Goal: Check status: Check status

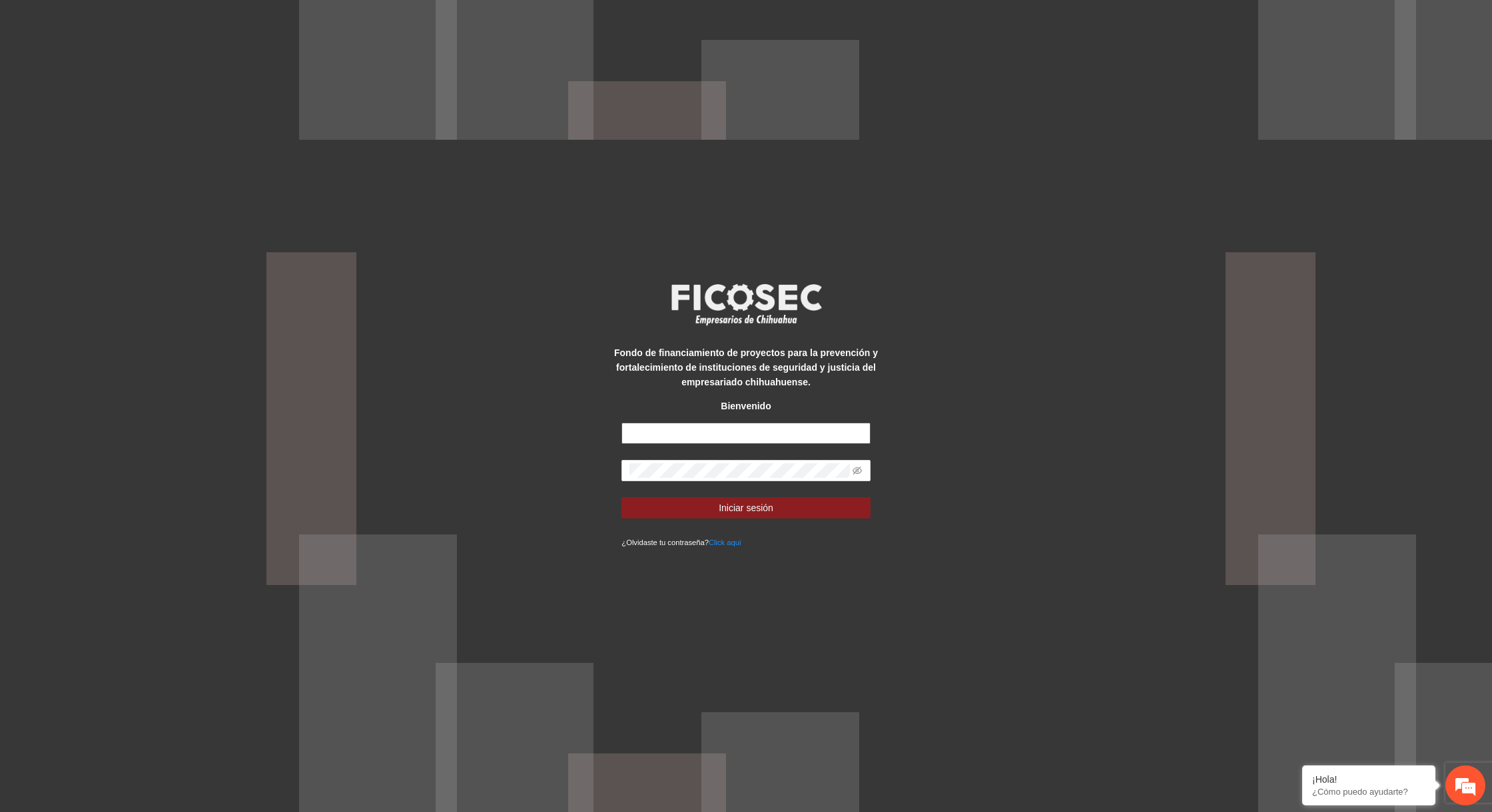
click at [676, 430] on input "text" at bounding box center [745, 433] width 249 height 21
click at [550, 474] on div "Fondo de financiamiento de proyectos para la prevención y fortalecimiento de in…" at bounding box center [746, 406] width 1492 height 812
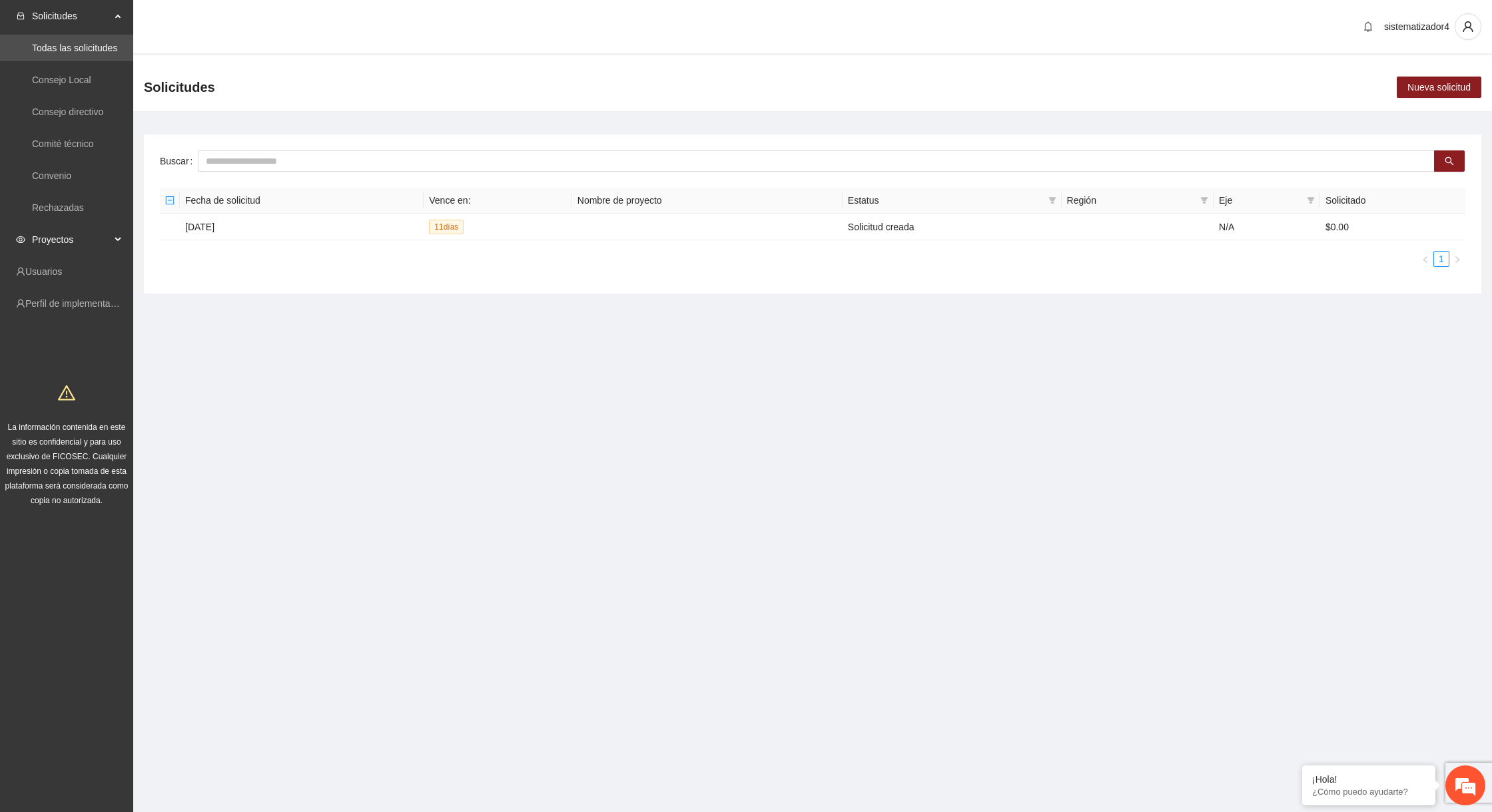
click at [68, 232] on span "Proyectos" at bounding box center [70, 240] width 79 height 27
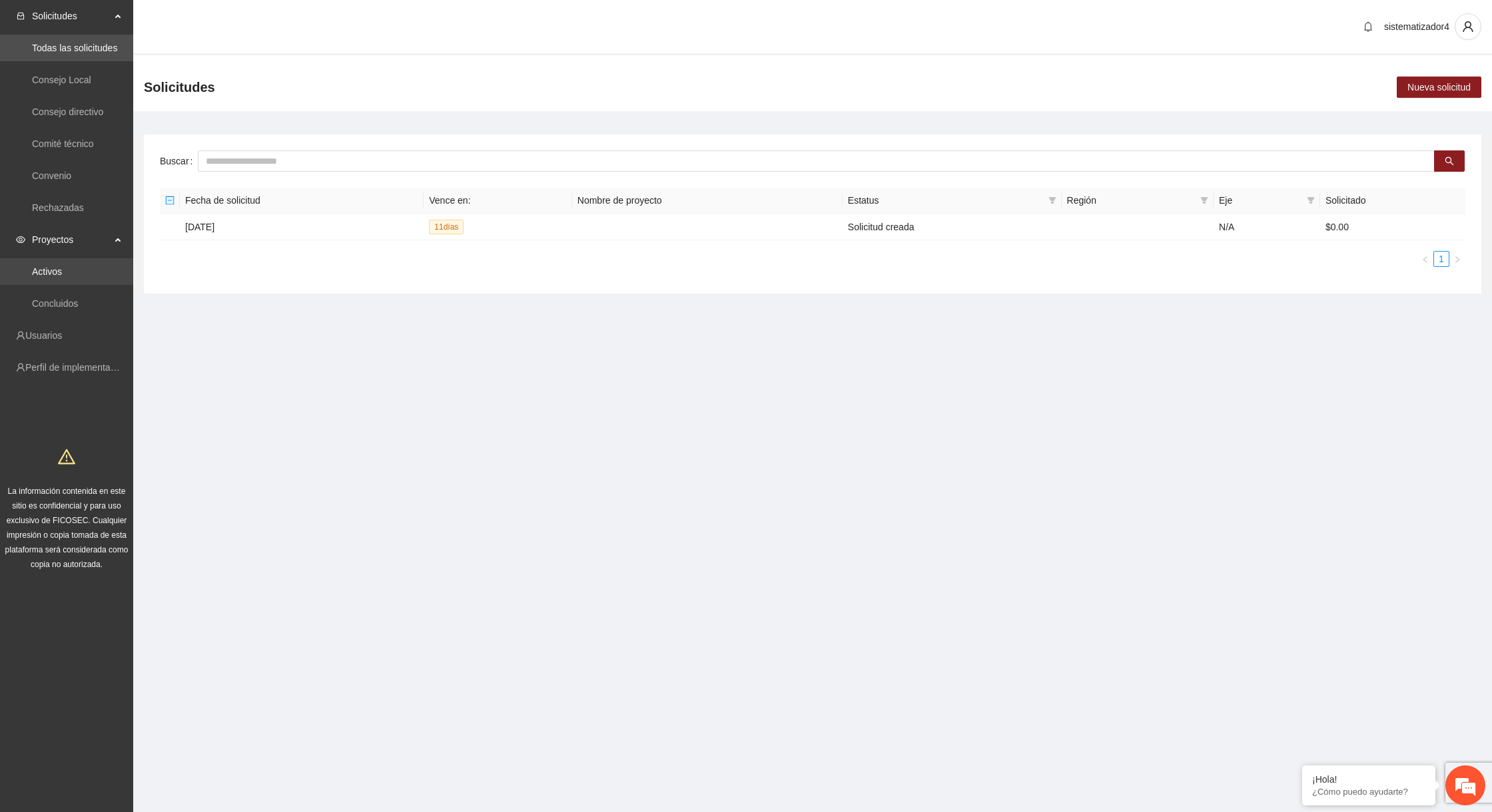
click at [62, 270] on link "Activos" at bounding box center [46, 271] width 30 height 11
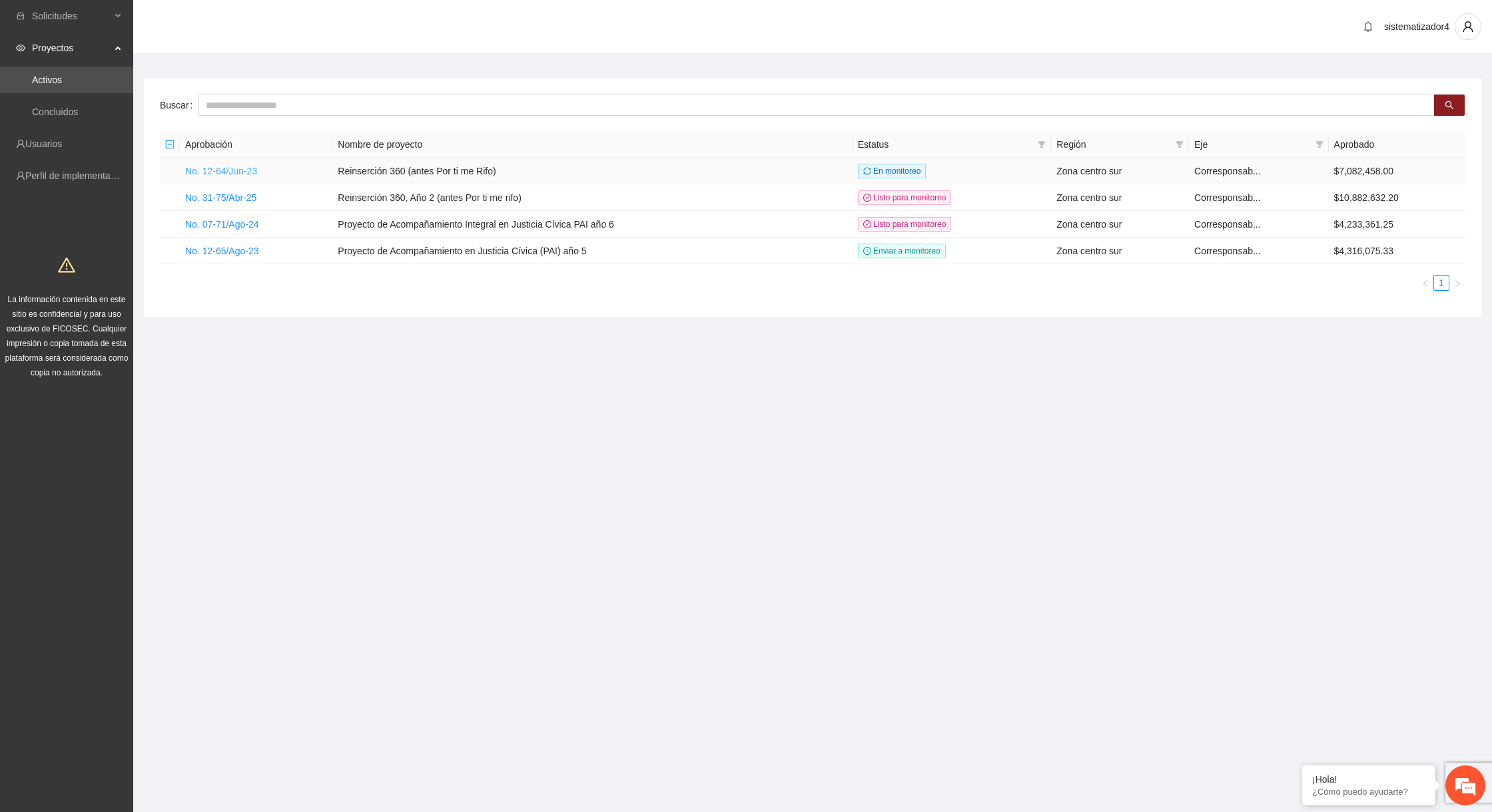
click at [216, 166] on link "No. 12-64/Jun-23" at bounding box center [221, 171] width 72 height 11
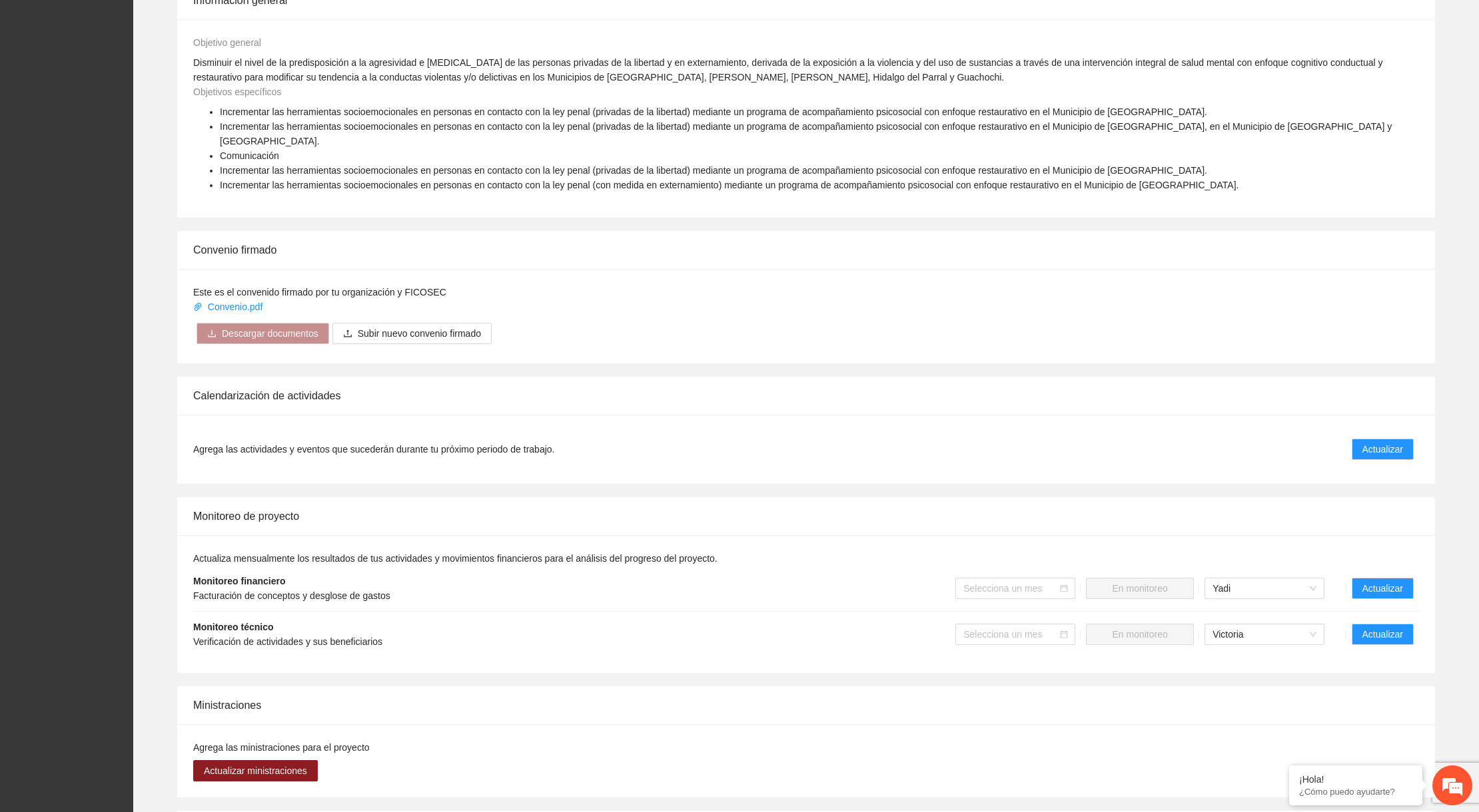
scroll to position [946, 0]
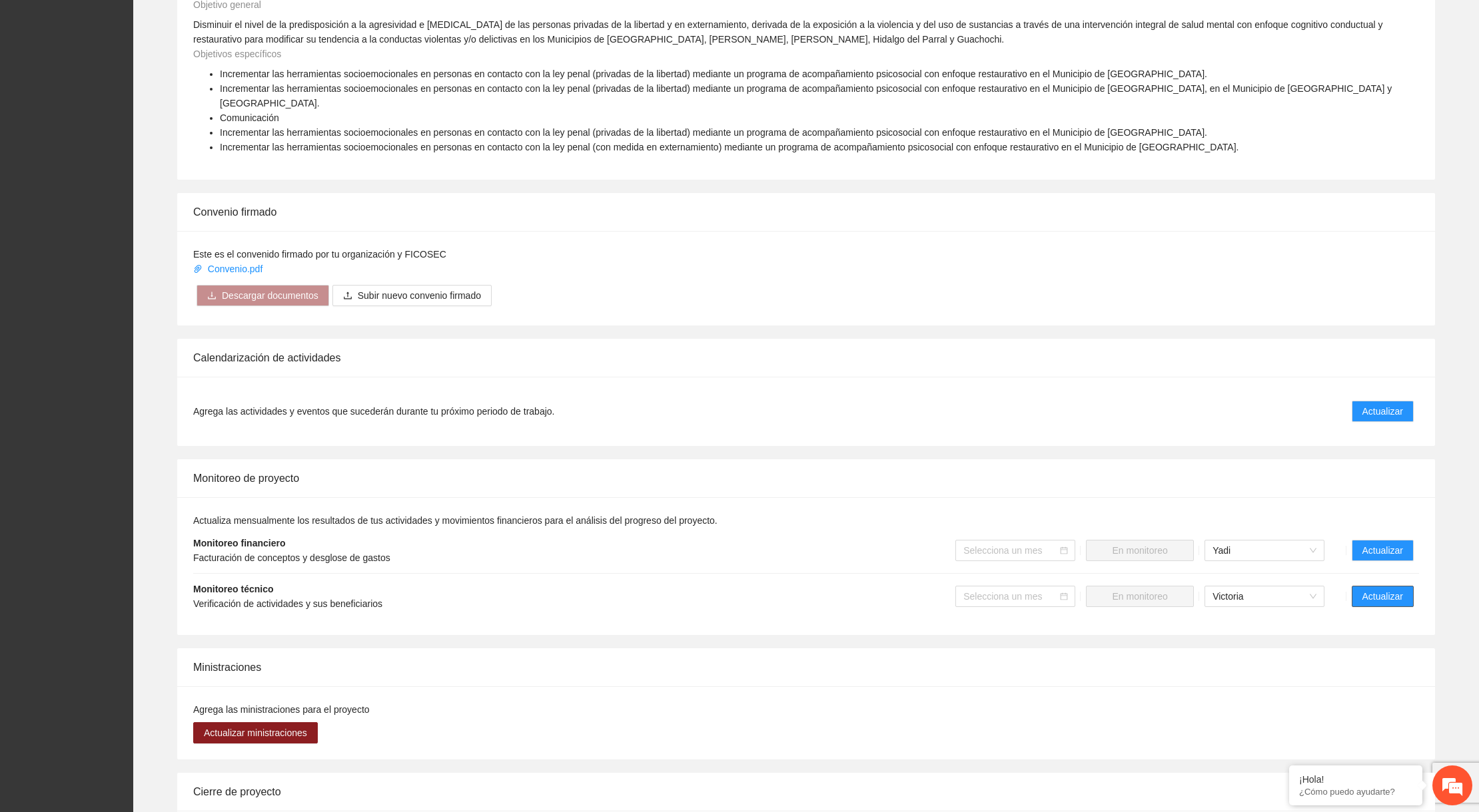
click at [1389, 589] on span "Actualizar" at bounding box center [1383, 597] width 40 height 15
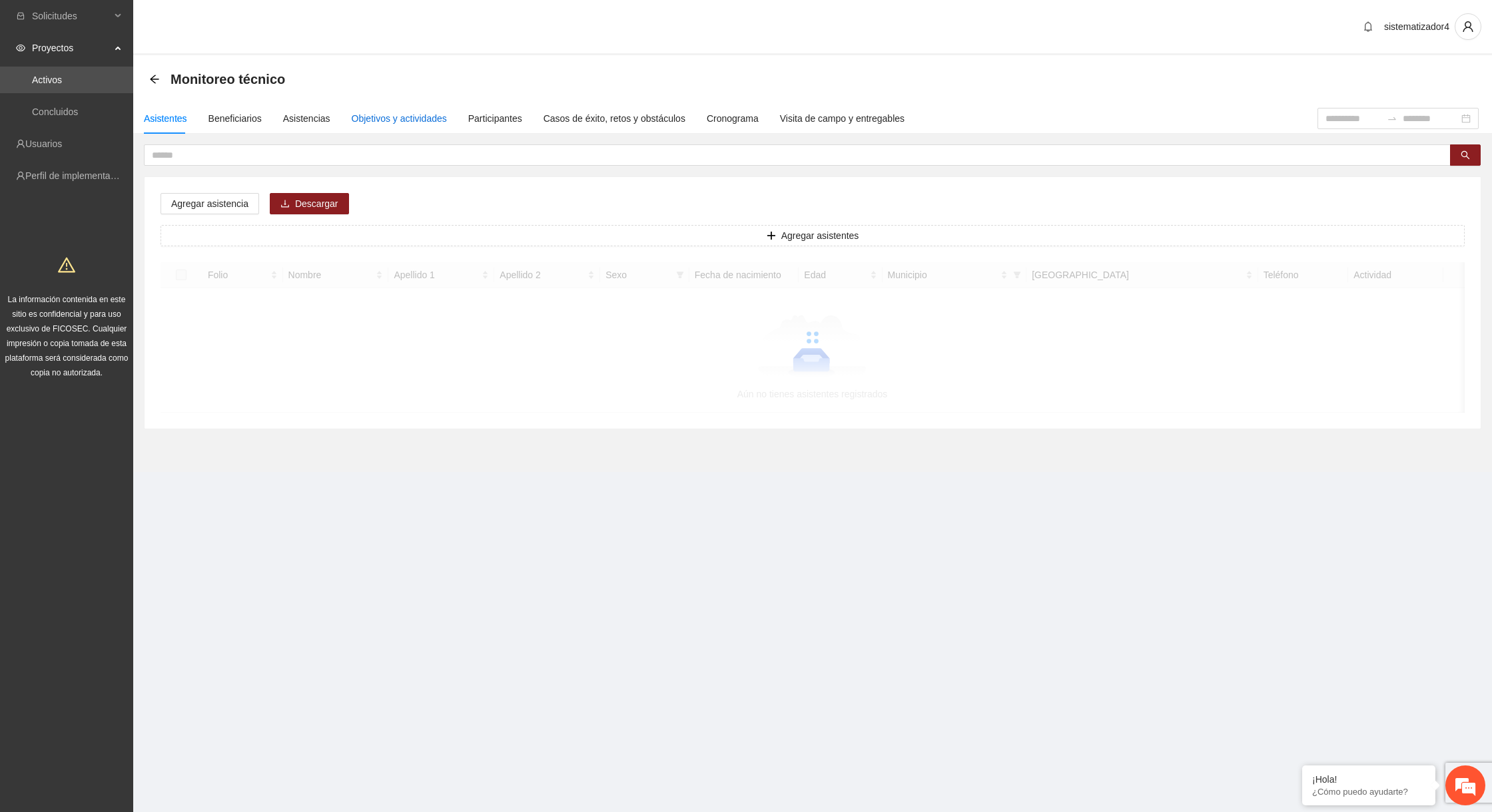
click at [433, 112] on div "Objetivos y actividades" at bounding box center [399, 118] width 96 height 15
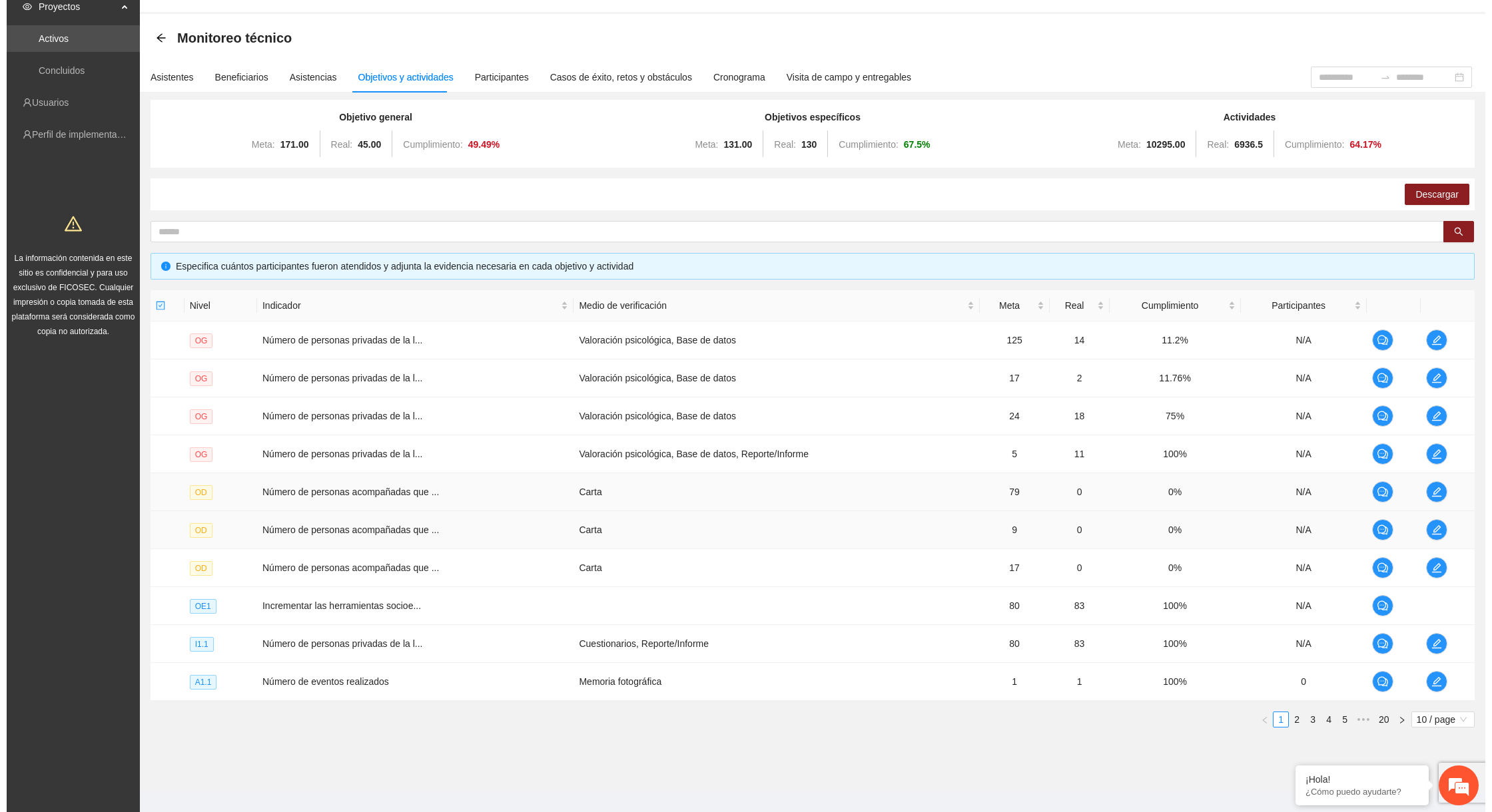
scroll to position [62, 0]
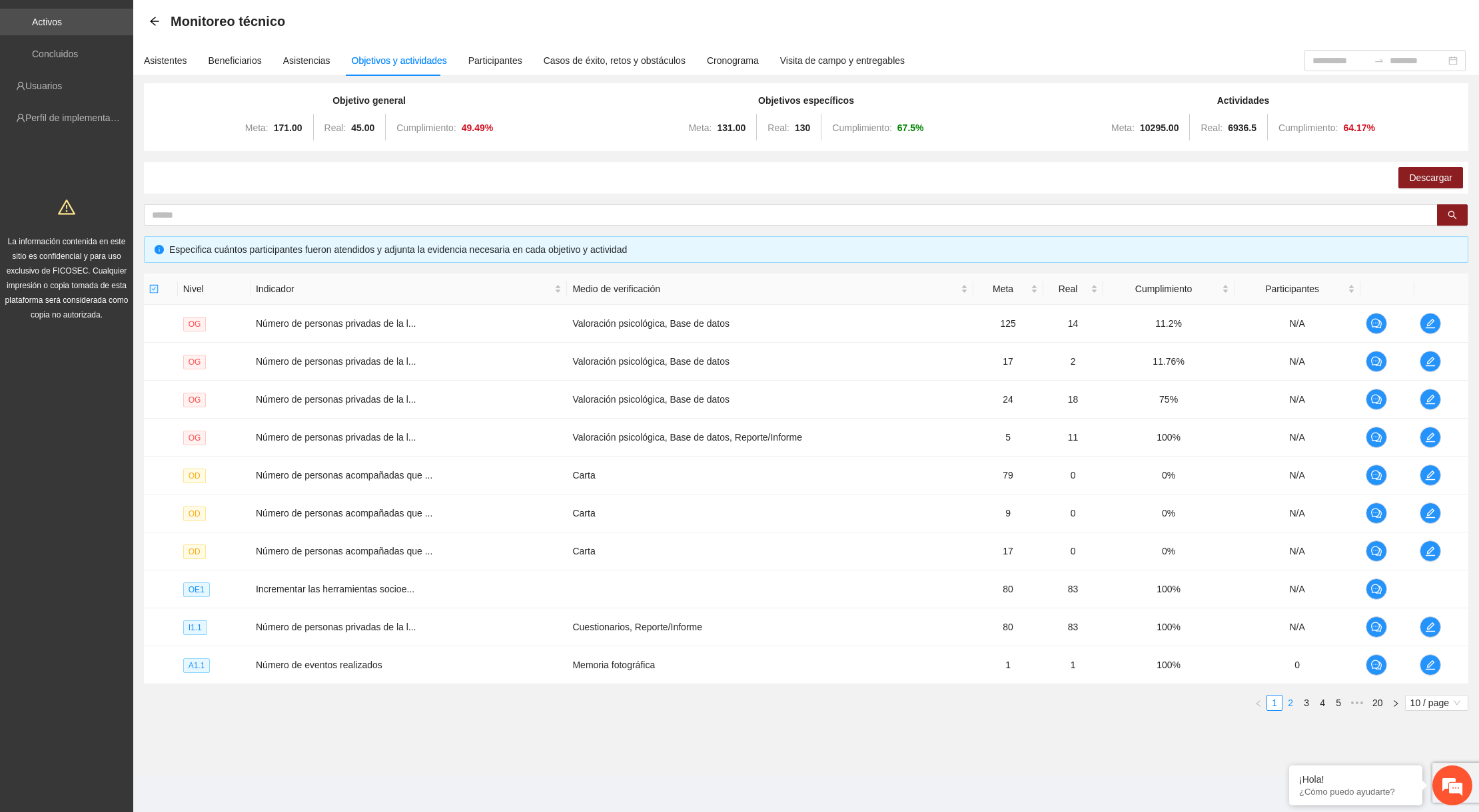
click at [1295, 702] on link "2" at bounding box center [1290, 703] width 15 height 15
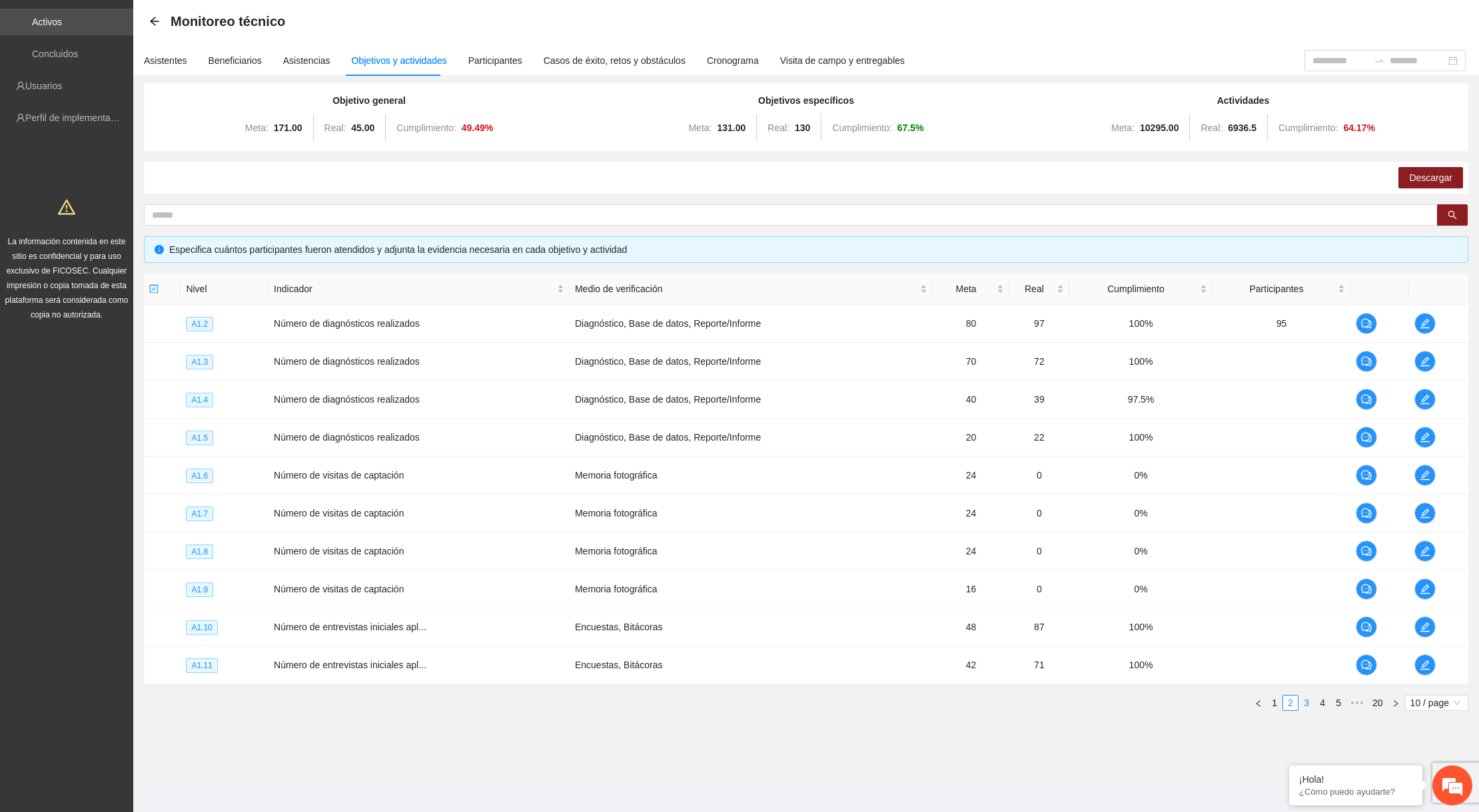
click at [1302, 703] on link "3" at bounding box center [1306, 703] width 15 height 15
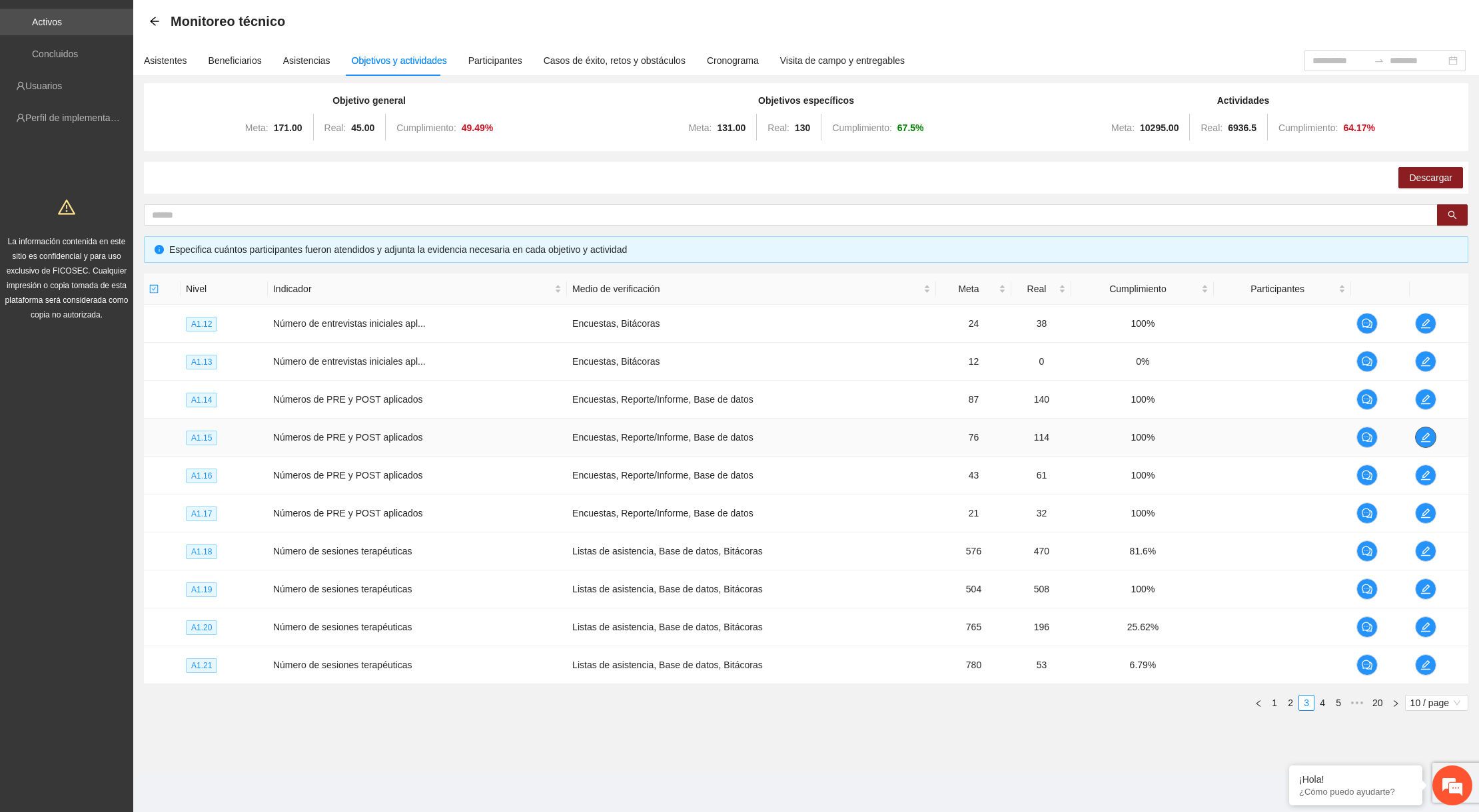
click at [1421, 440] on icon "edit" at bounding box center [1426, 438] width 10 height 10
click at [1421, 470] on icon "edit" at bounding box center [1425, 475] width 11 height 11
click at [1426, 504] on button "button" at bounding box center [1426, 513] width 21 height 21
click at [1320, 702] on link "4" at bounding box center [1322, 703] width 15 height 15
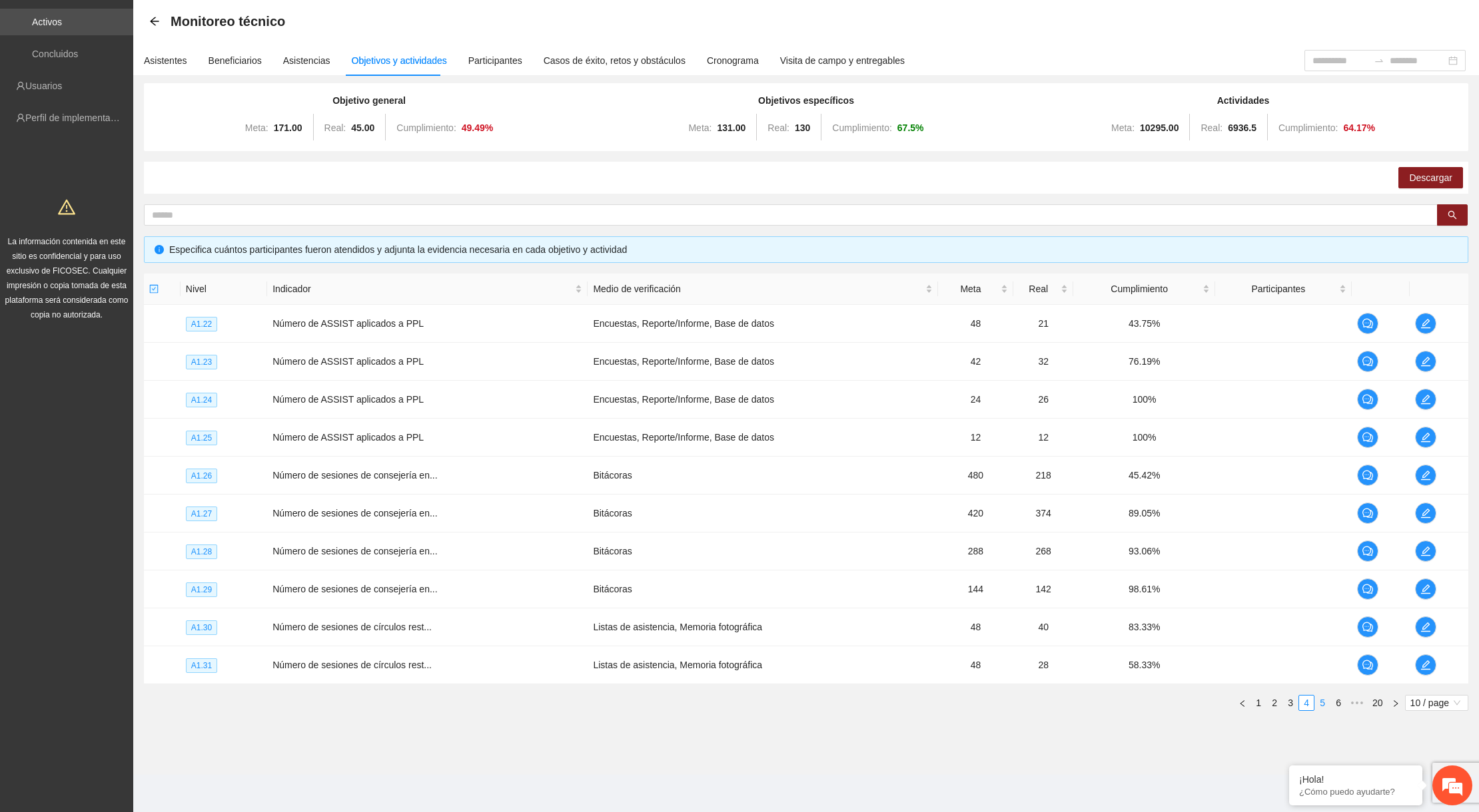
click at [1320, 702] on link "5" at bounding box center [1322, 703] width 15 height 15
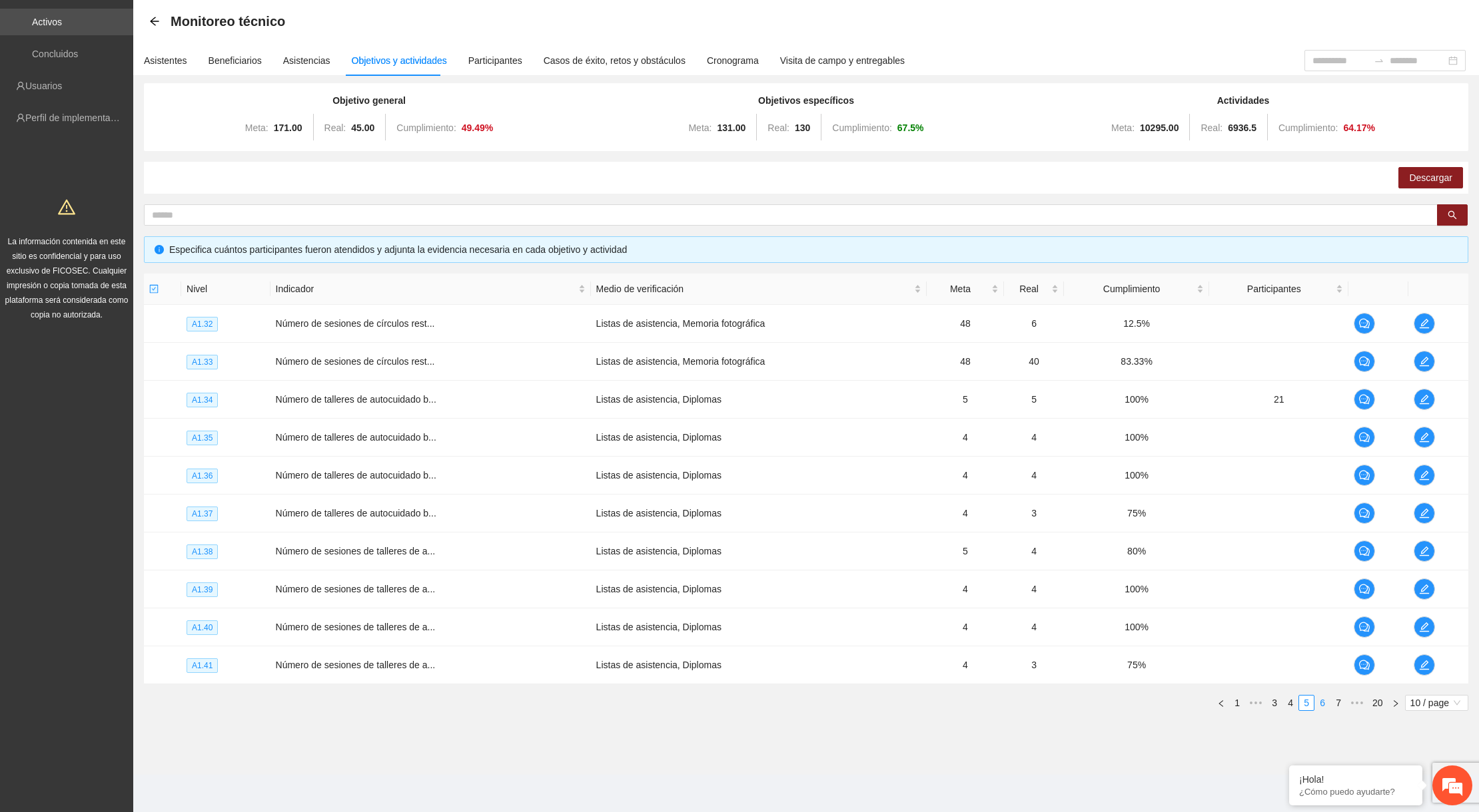
click at [1320, 702] on link "6" at bounding box center [1322, 703] width 15 height 15
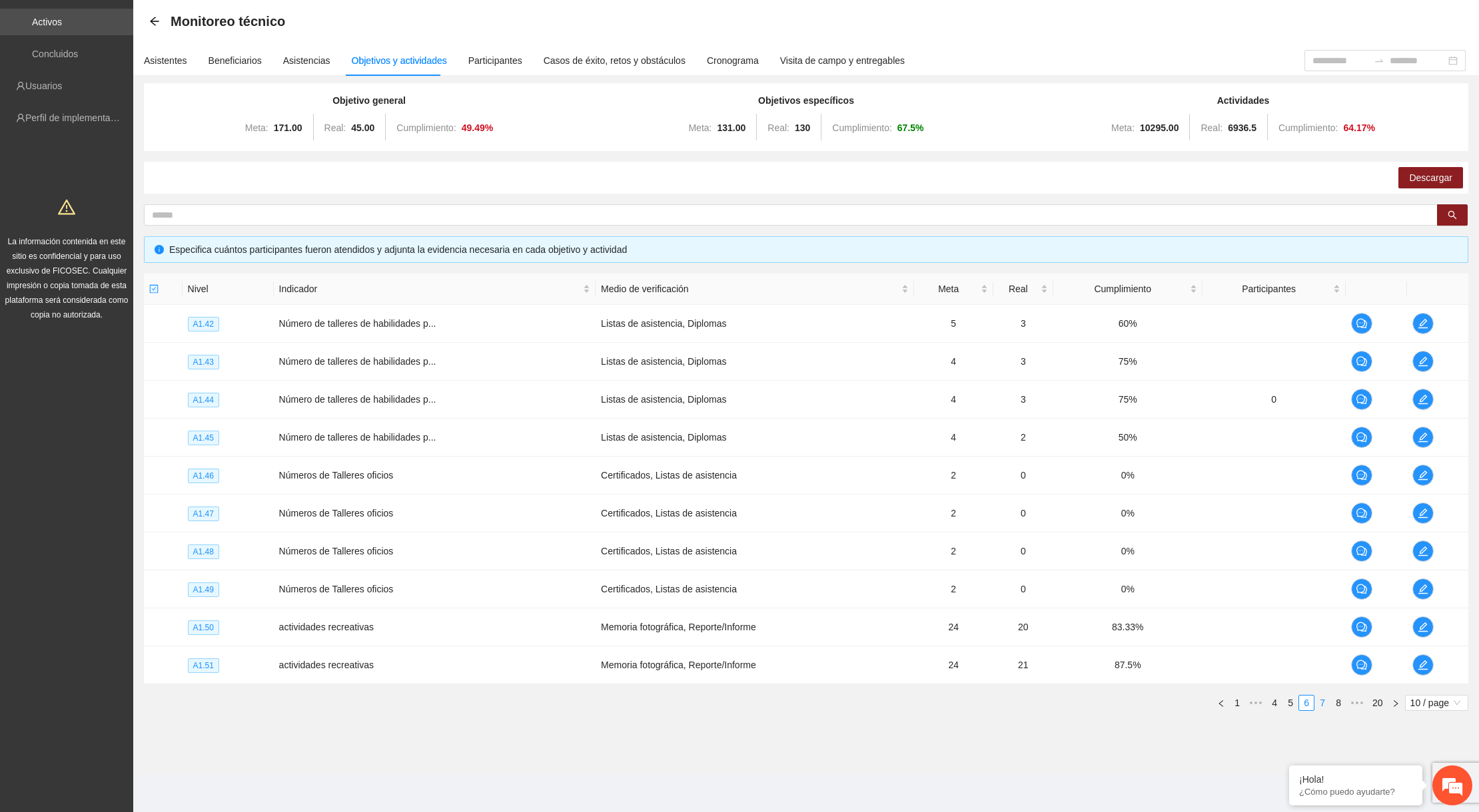
click at [1320, 702] on link "7" at bounding box center [1322, 703] width 15 height 15
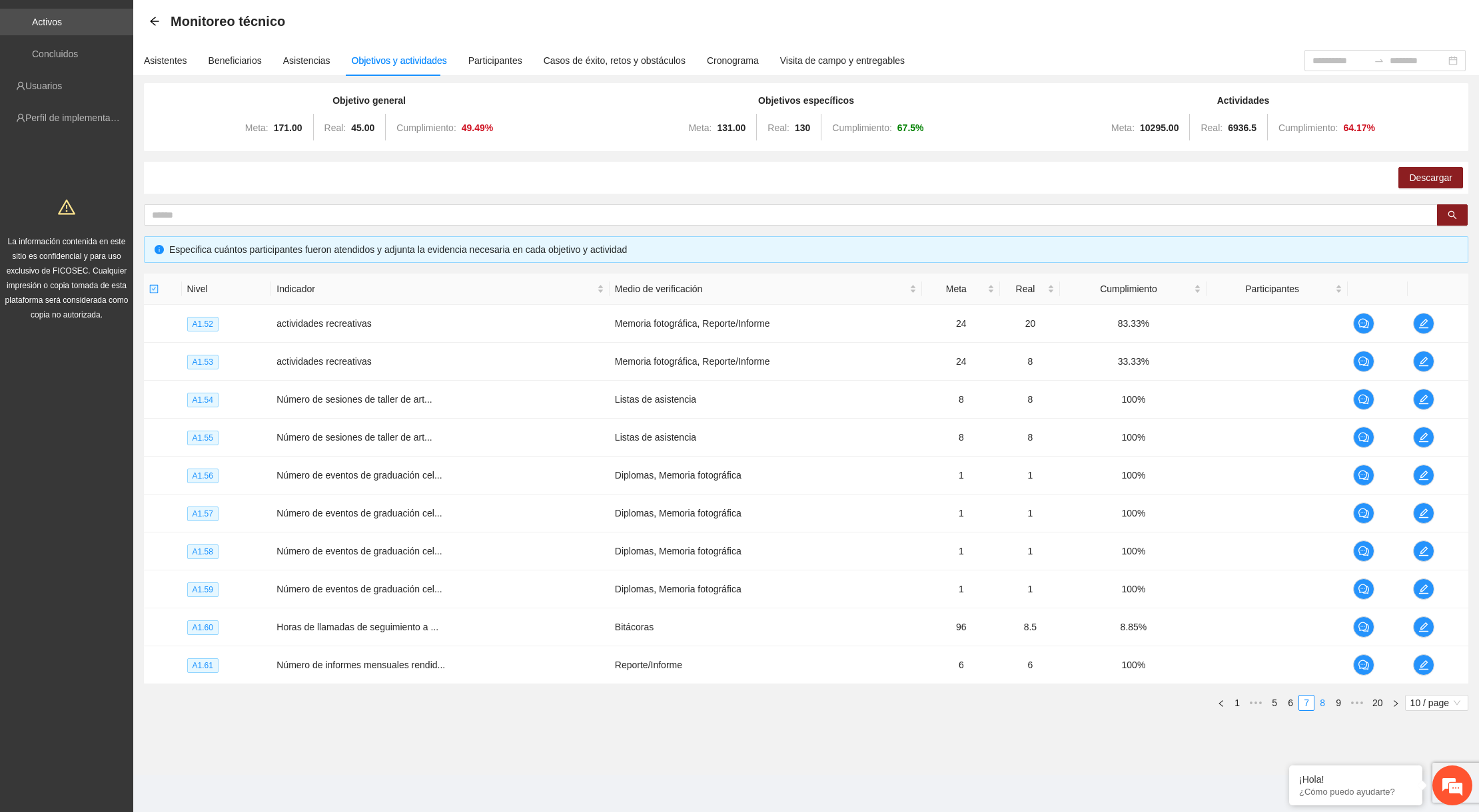
click at [1320, 702] on link "8" at bounding box center [1322, 703] width 15 height 15
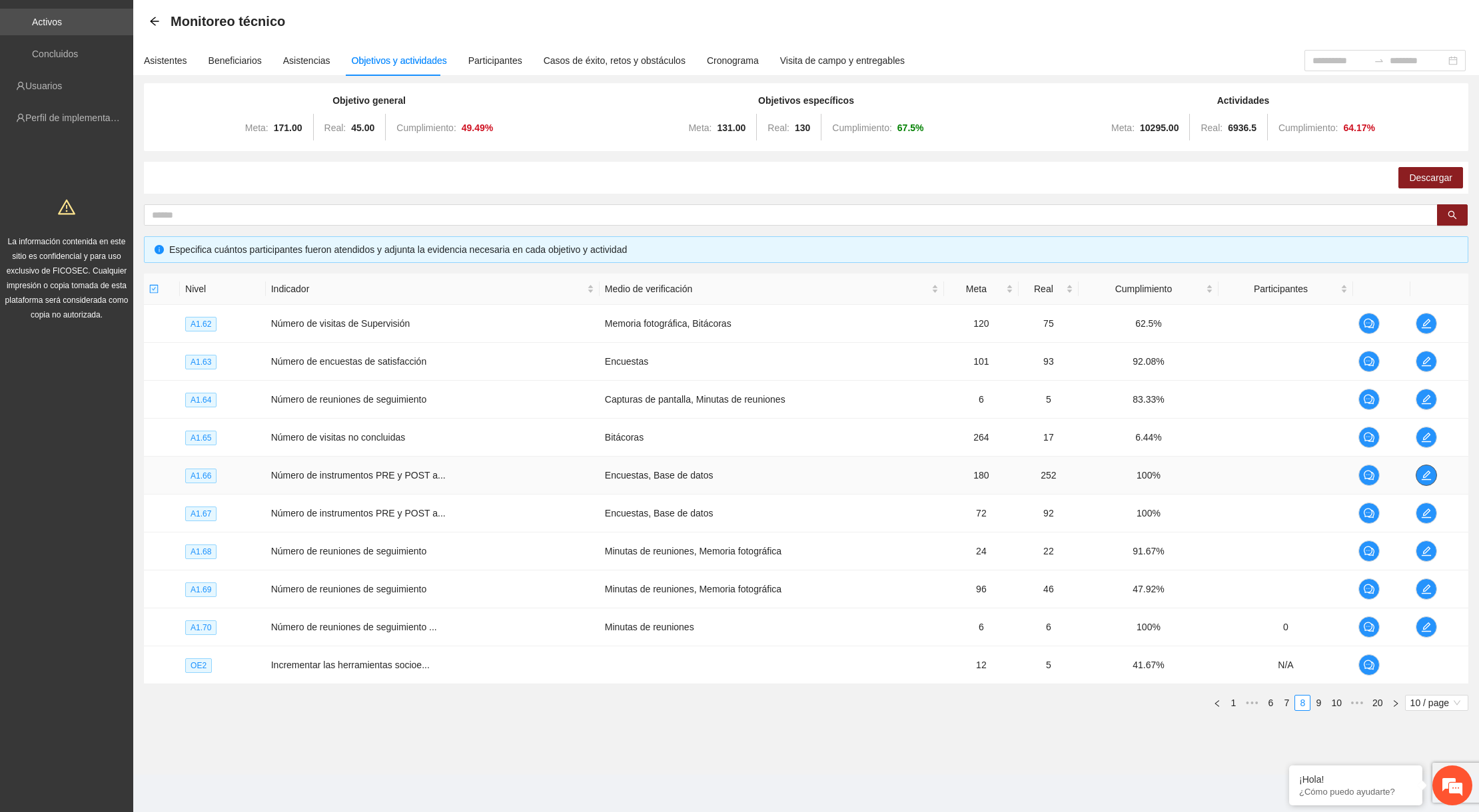
click at [1428, 472] on icon "edit" at bounding box center [1426, 475] width 10 height 10
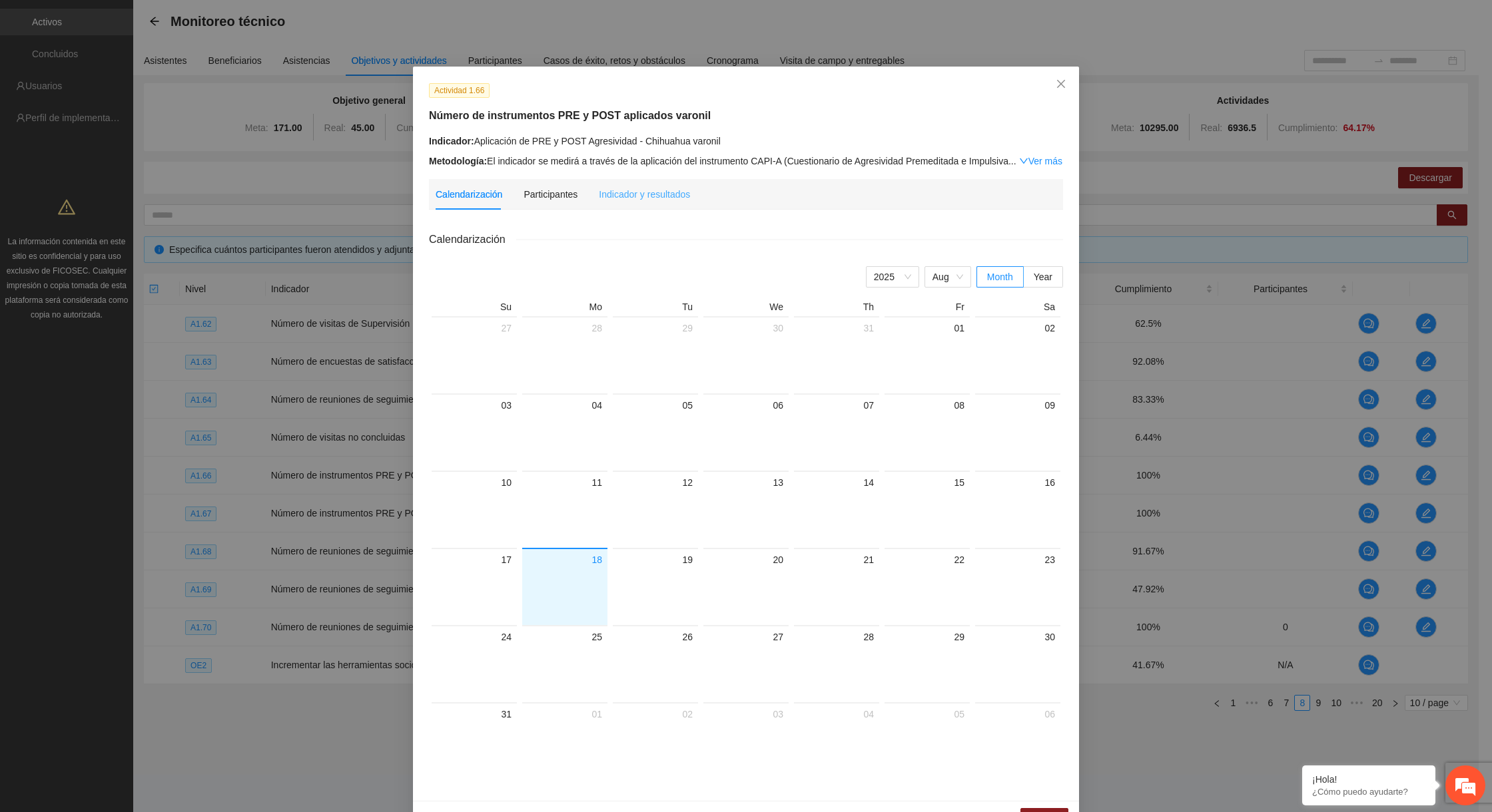
click at [622, 206] on div "Indicador y resultados" at bounding box center [644, 194] width 92 height 31
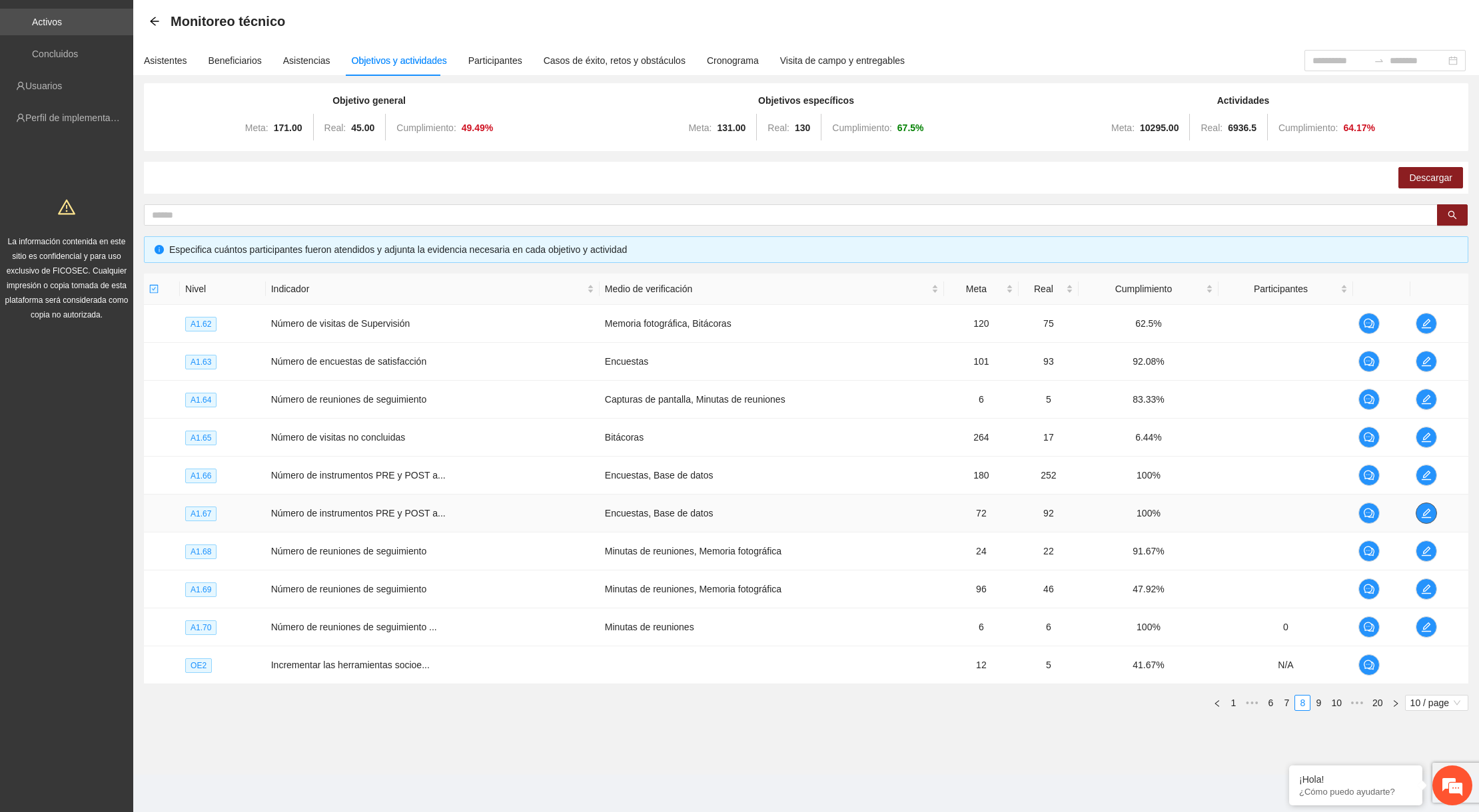
click at [1428, 517] on button "button" at bounding box center [1426, 513] width 21 height 21
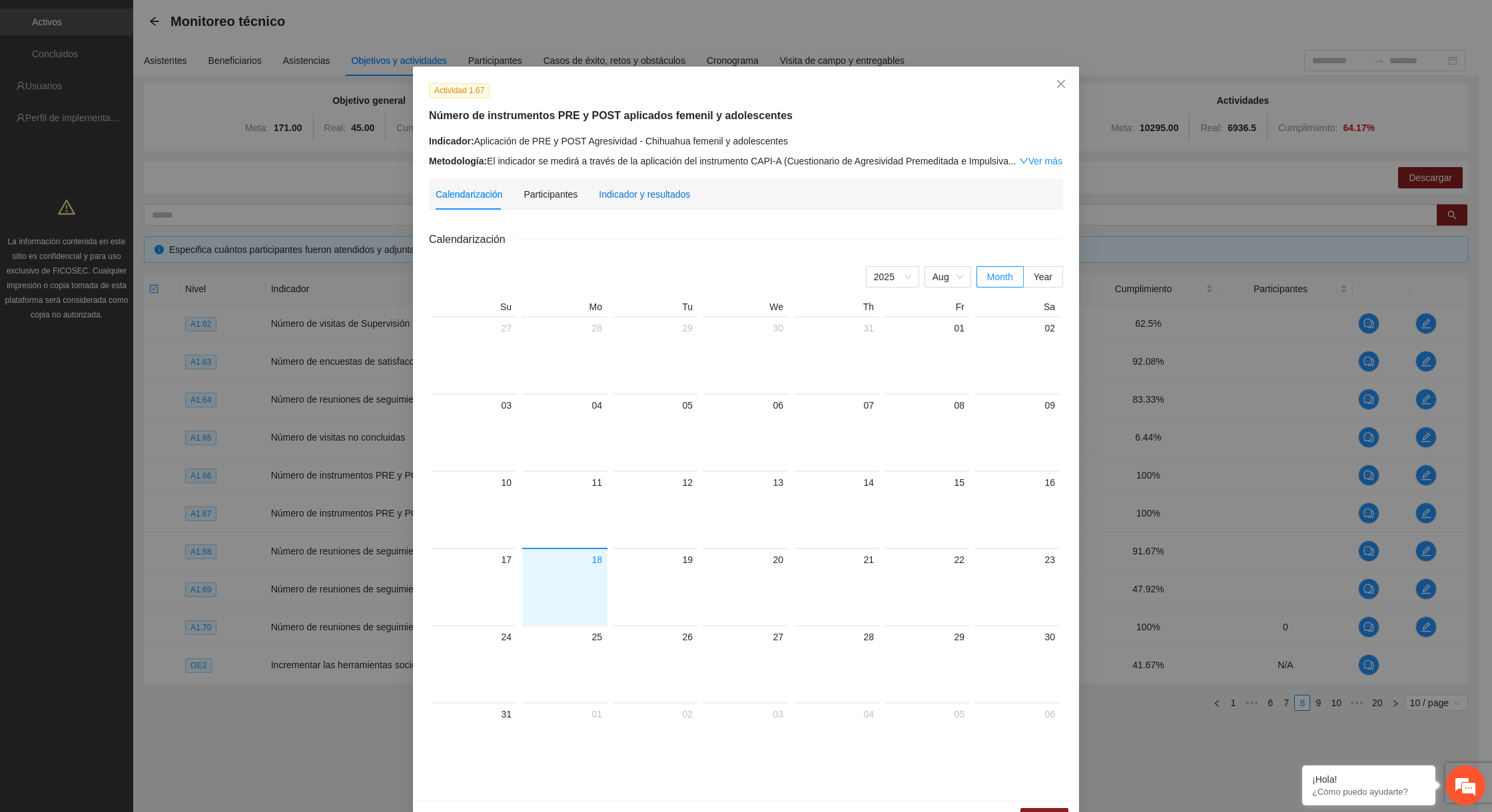
click at [657, 193] on div "Indicador y resultados" at bounding box center [644, 194] width 92 height 15
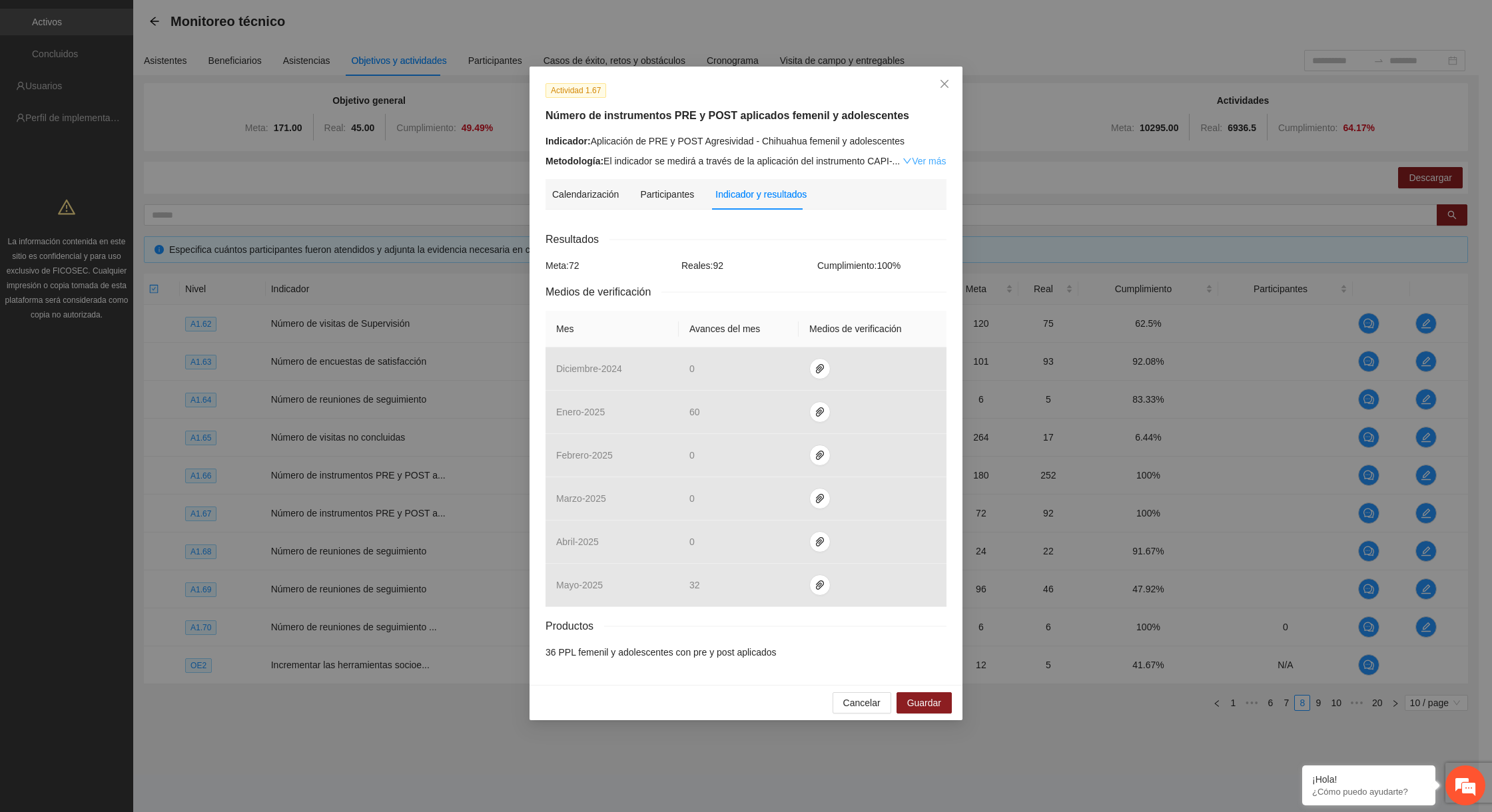
click at [924, 161] on link "Ver más" at bounding box center [923, 160] width 43 height 11
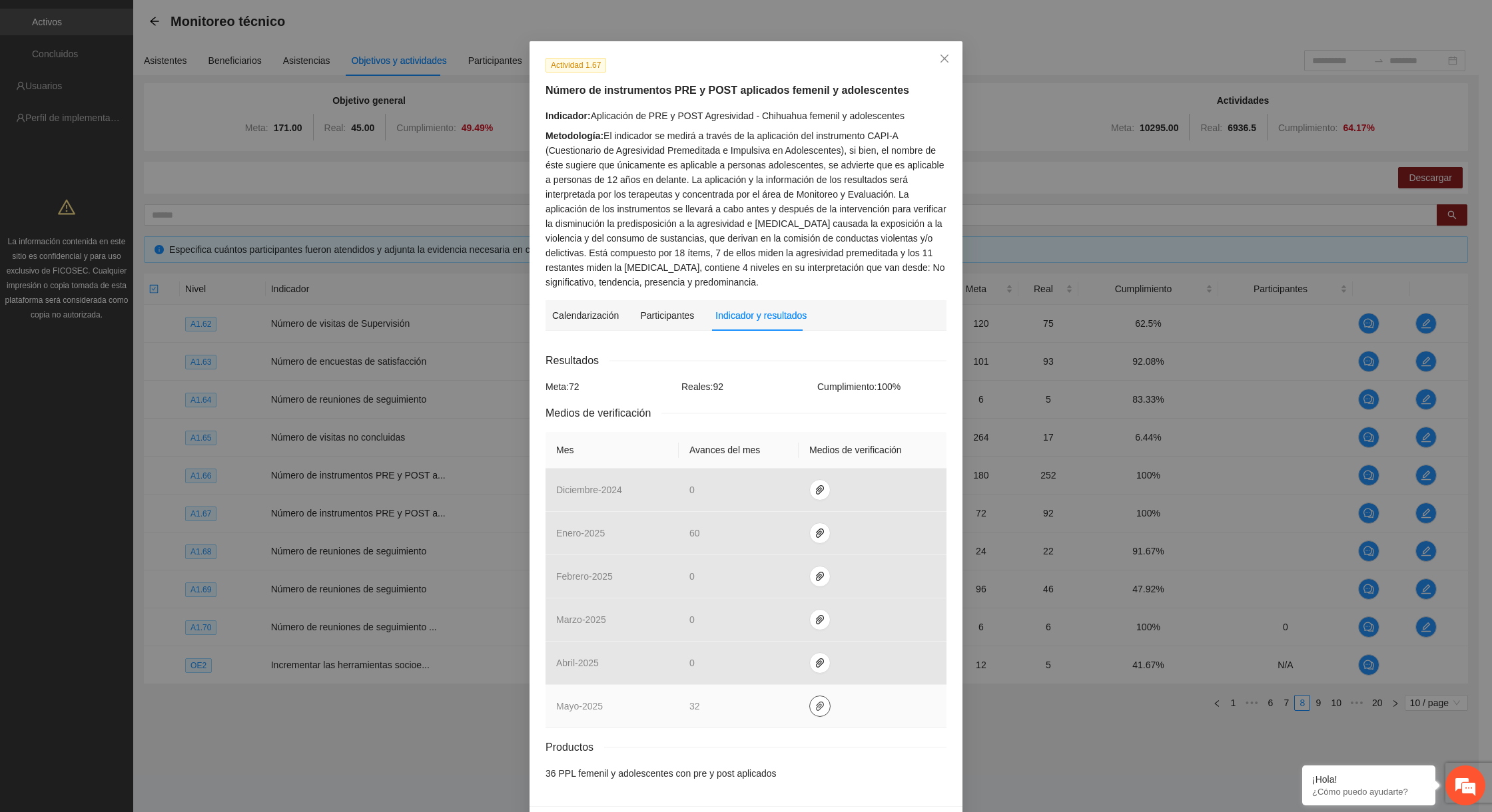
scroll to position [0, 0]
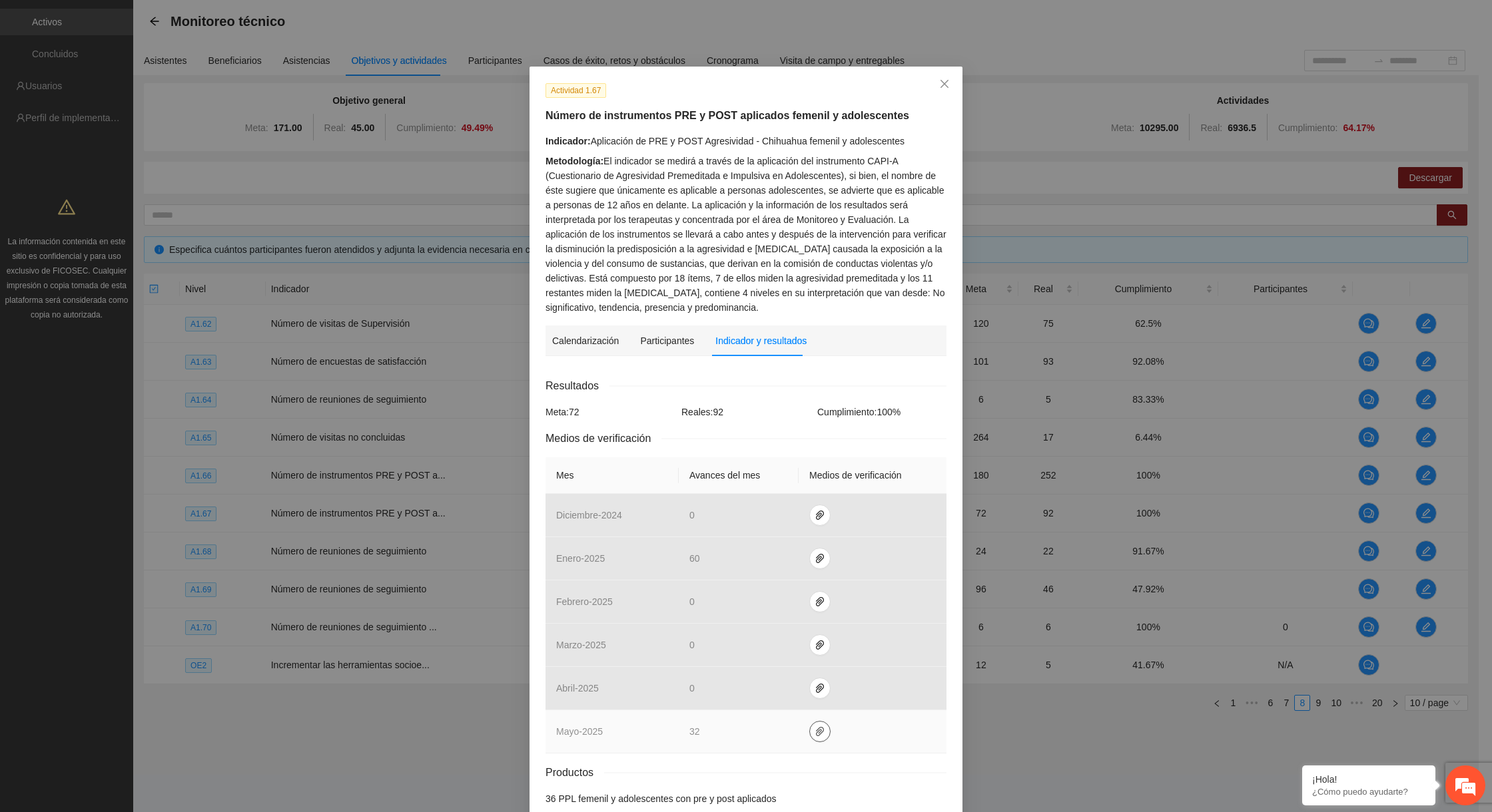
click at [813, 738] on button "button" at bounding box center [820, 732] width 21 height 21
click at [759, 694] on link "OBSERVACIONES_MAYO.zip" at bounding box center [815, 697] width 190 height 15
click at [758, 671] on link "MAYO_2025.zip" at bounding box center [815, 677] width 190 height 15
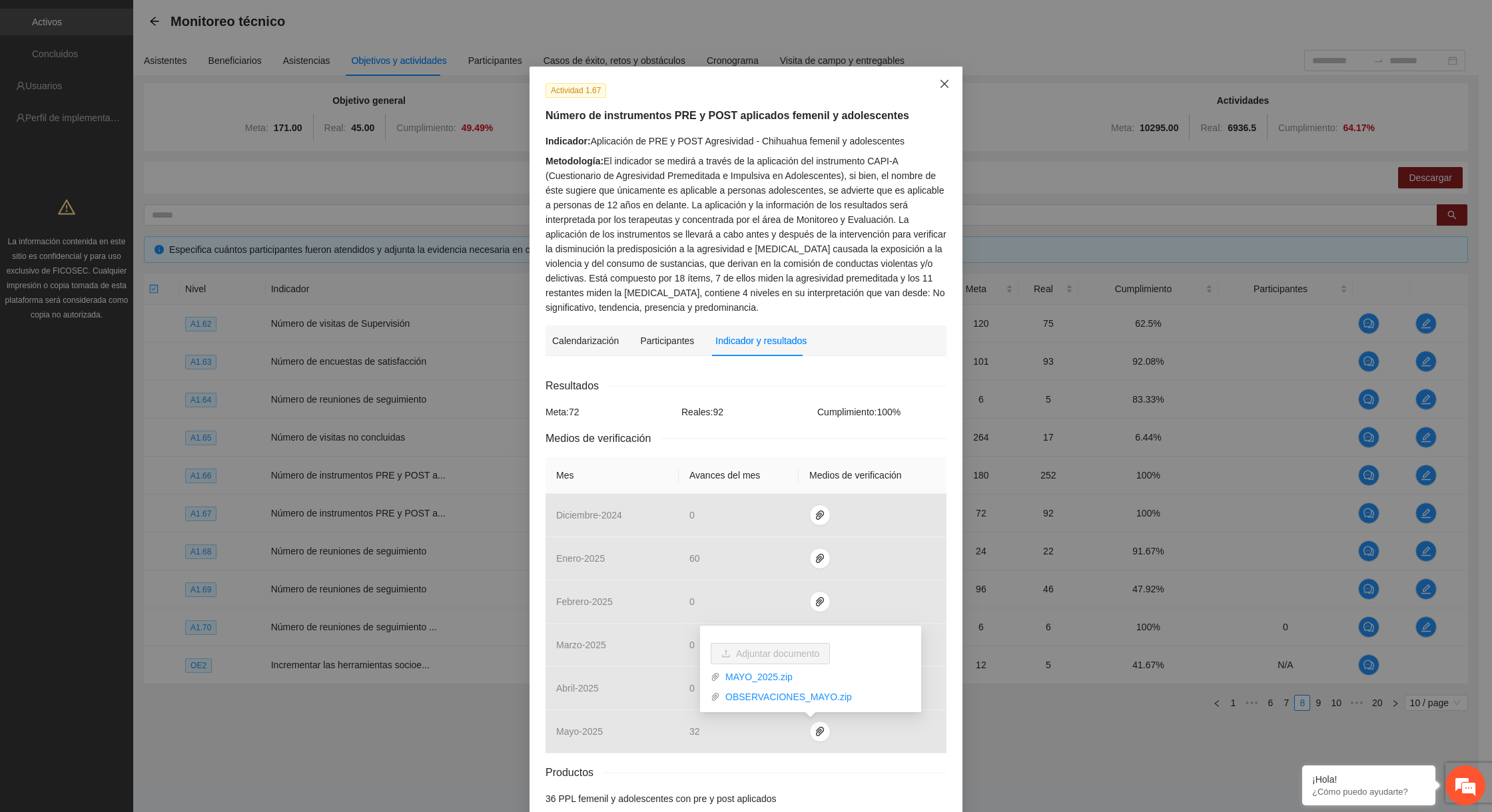
click at [936, 91] on span "Close" at bounding box center [944, 84] width 36 height 36
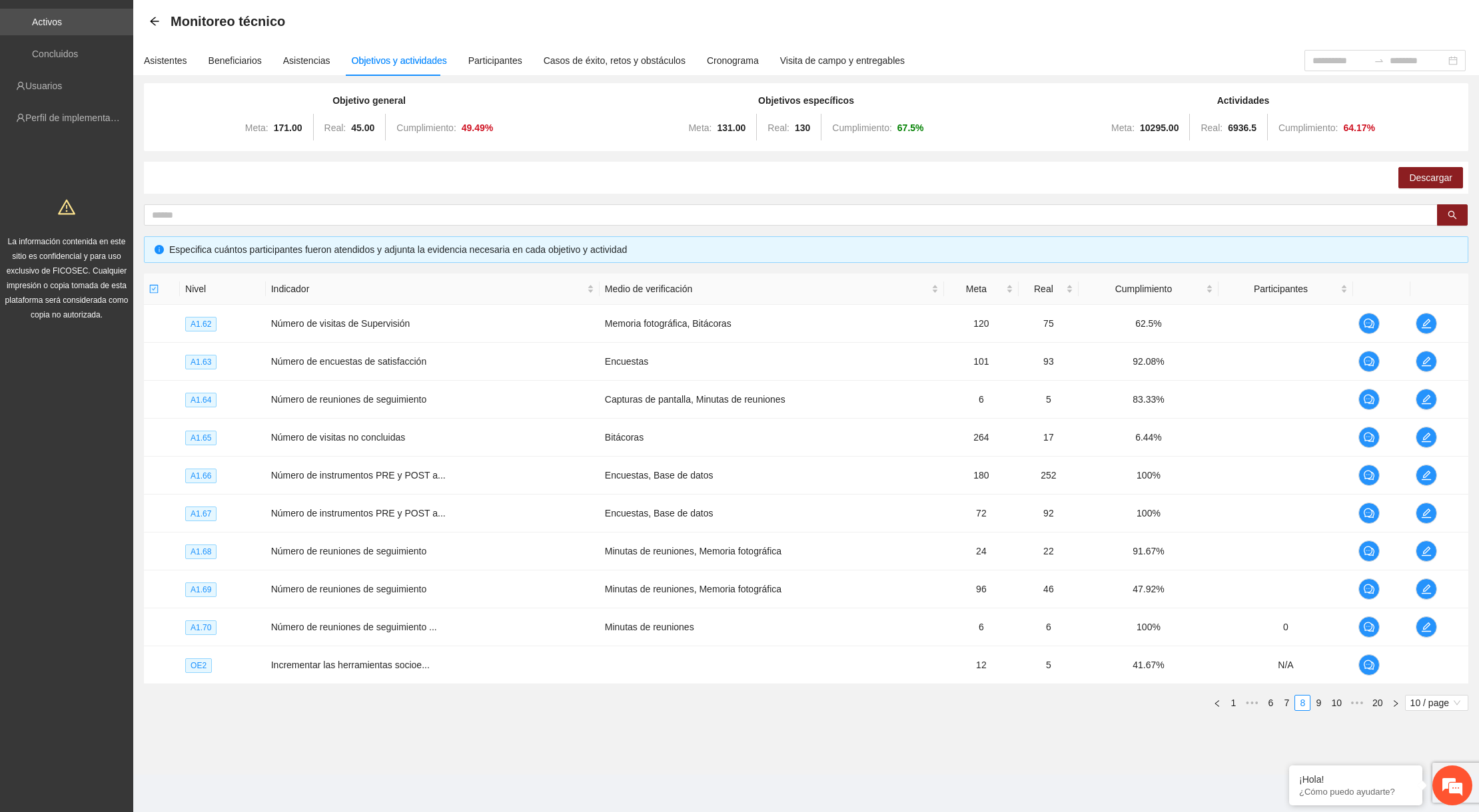
click at [1235, 707] on link "1" at bounding box center [1233, 703] width 15 height 15
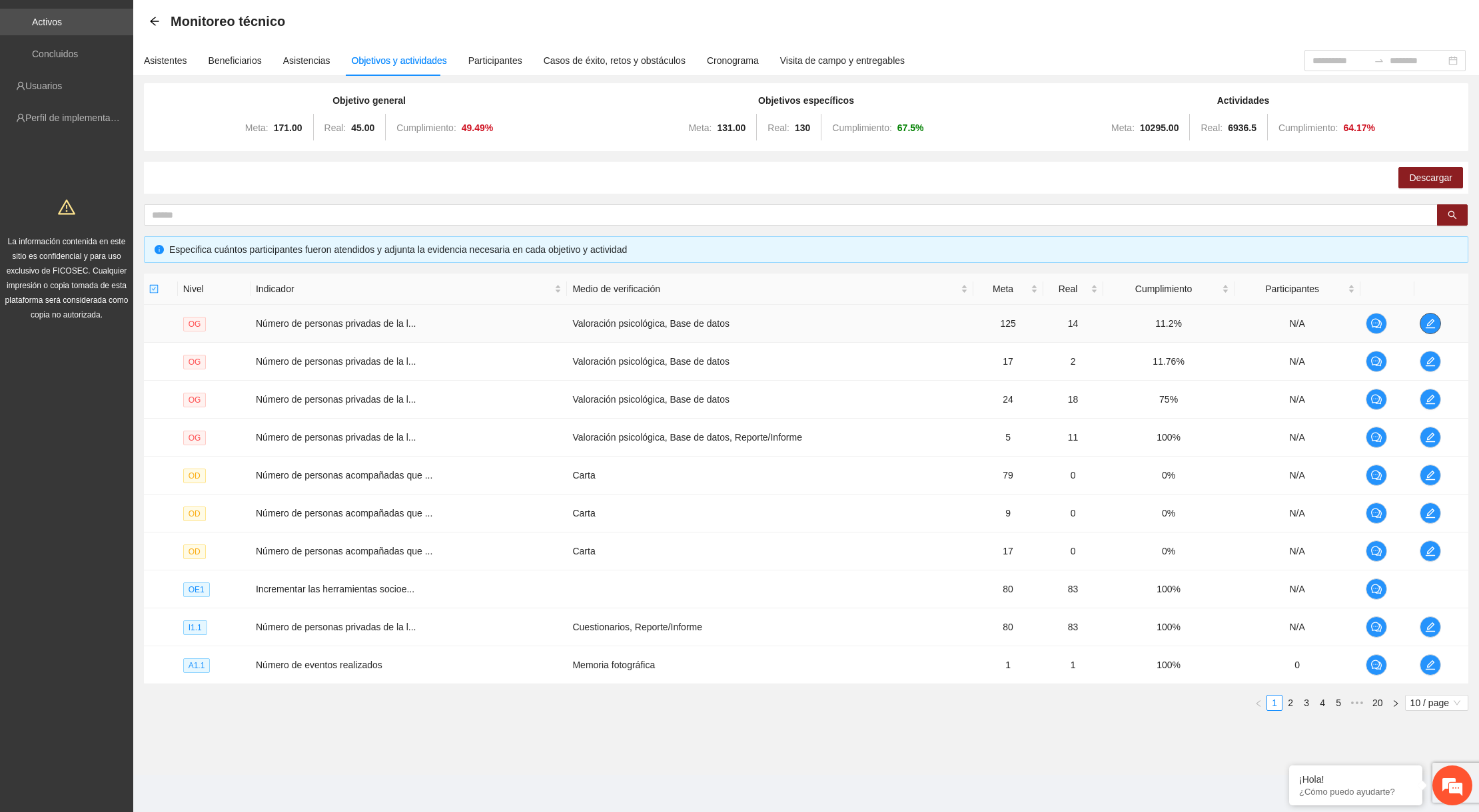
click at [1434, 320] on icon "edit" at bounding box center [1430, 323] width 11 height 11
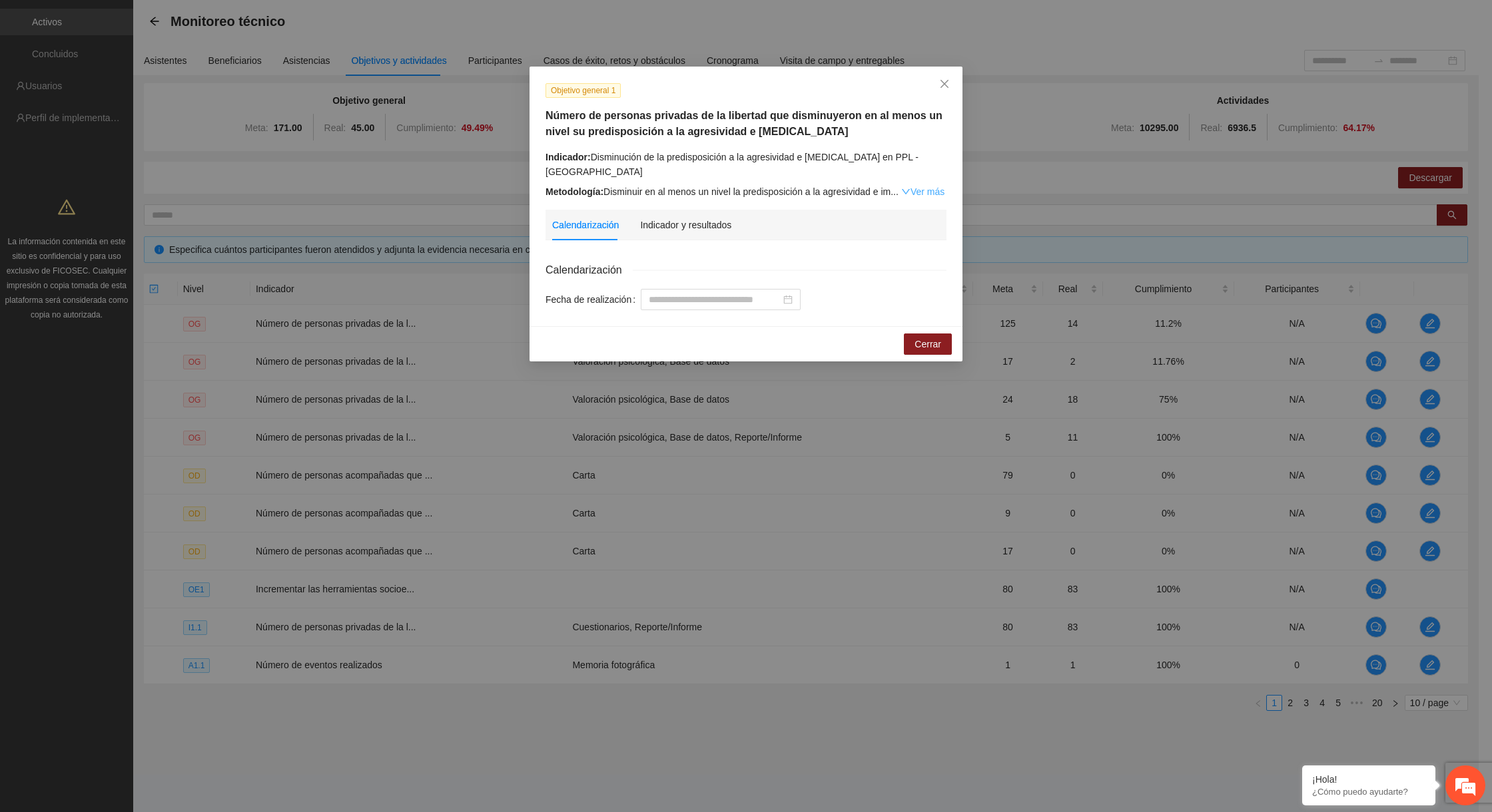
click at [909, 186] on link "Ver más" at bounding box center [923, 191] width 43 height 11
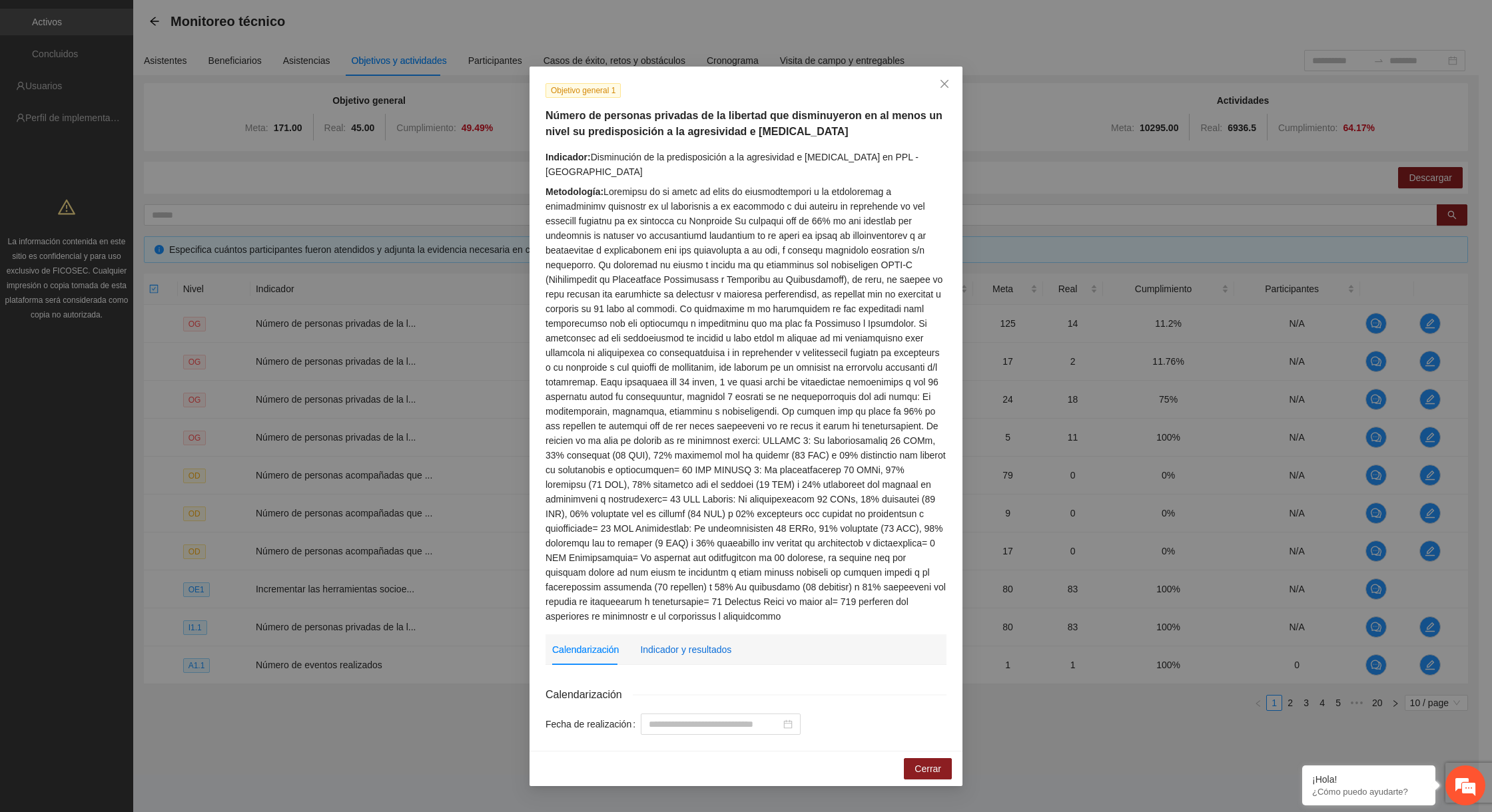
click at [650, 643] on div "Indicador y resultados" at bounding box center [685, 650] width 92 height 15
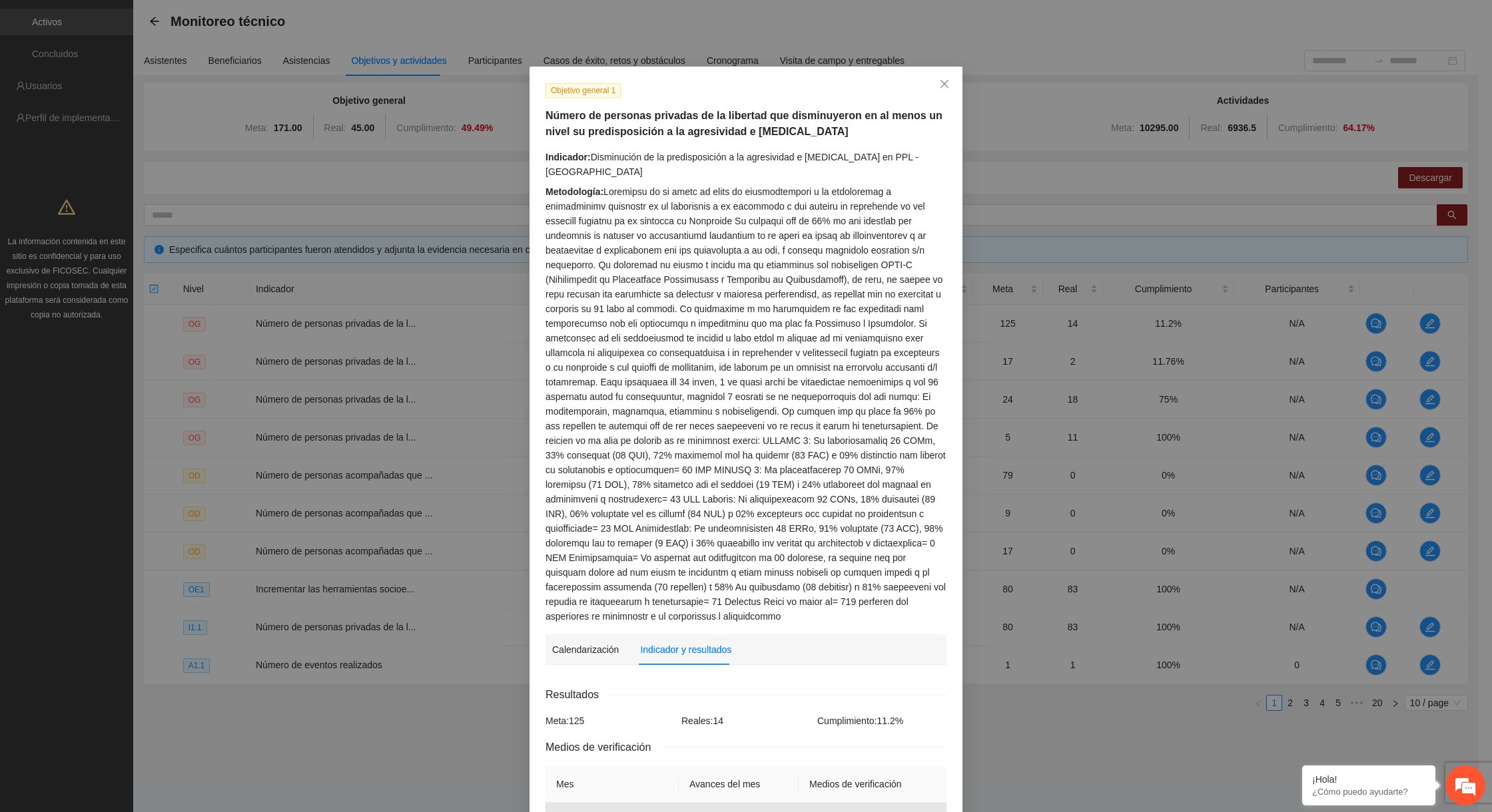
scroll to position [395, 0]
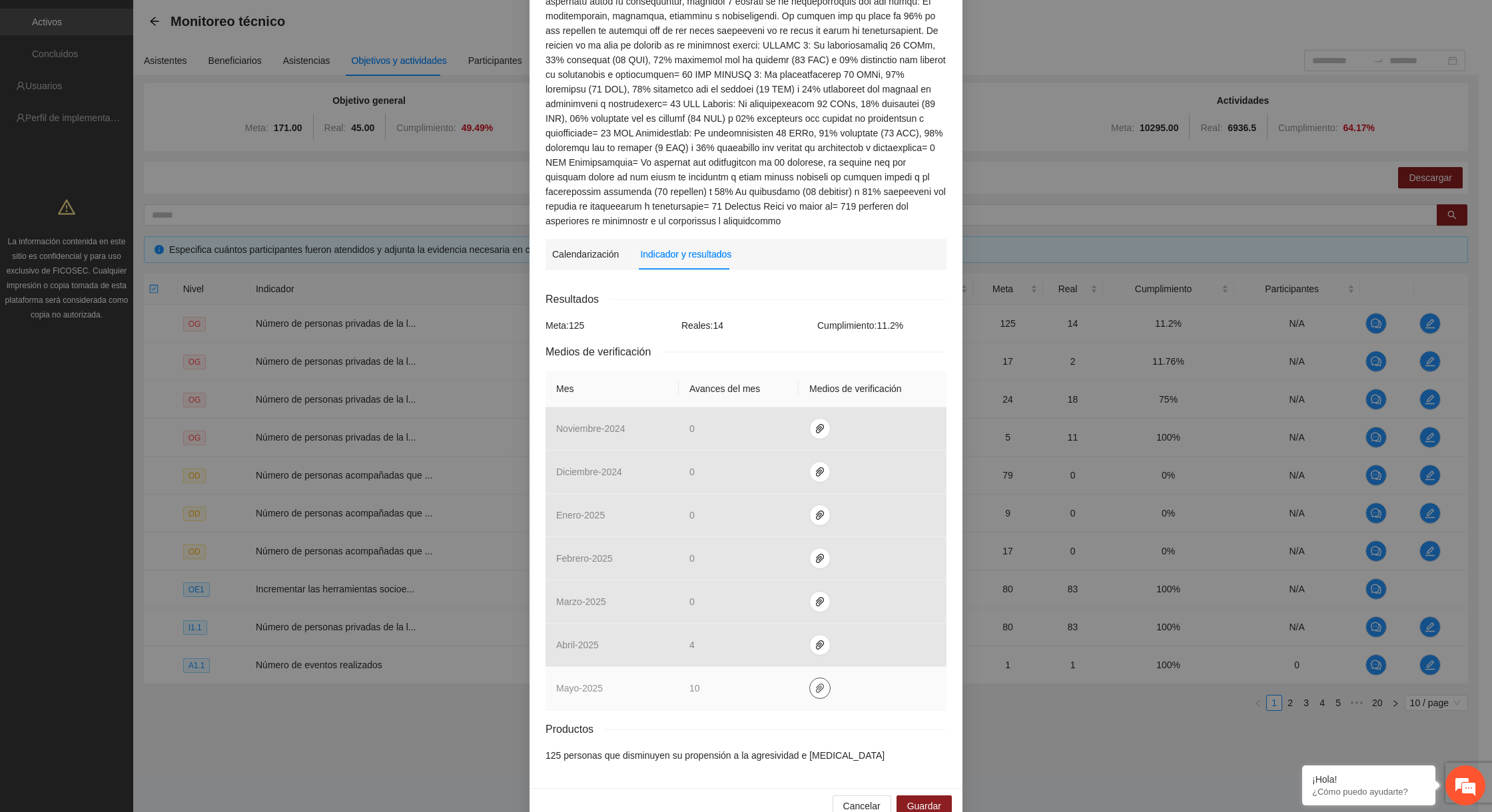
click at [815, 683] on icon "paper-clip" at bounding box center [820, 688] width 11 height 11
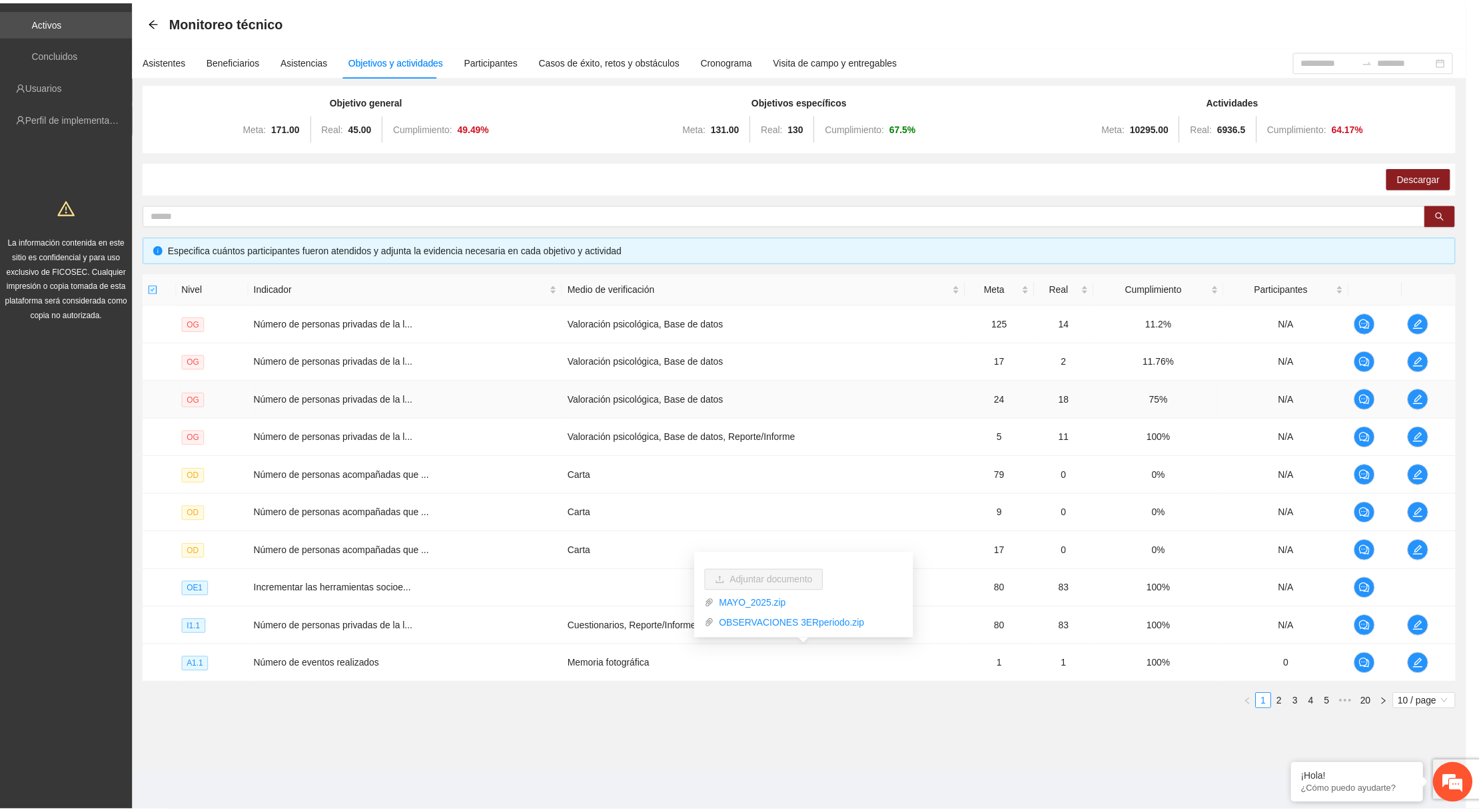
scroll to position [329, 0]
